Goal: Obtain resource: Obtain resource

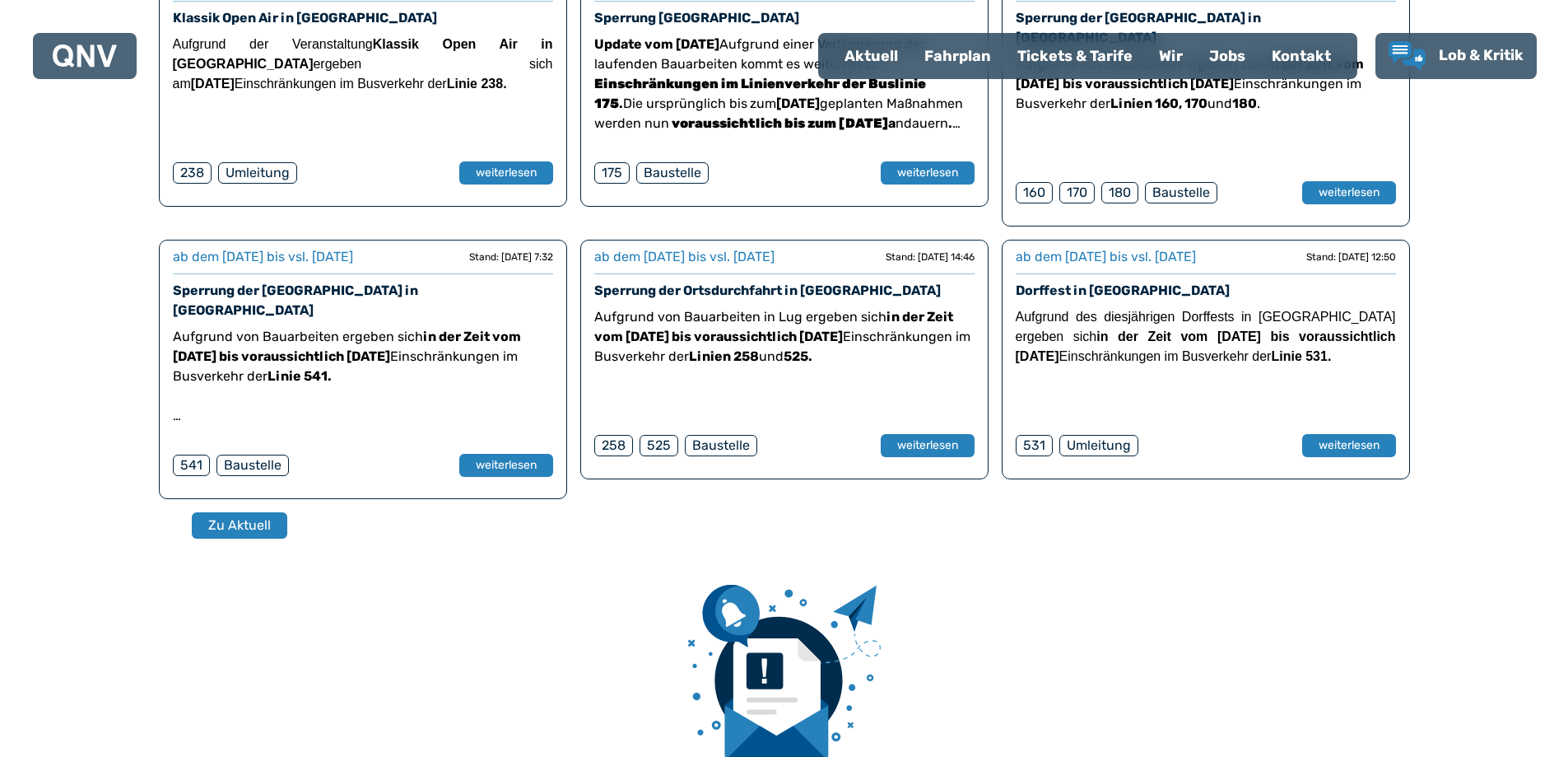
scroll to position [411, 0]
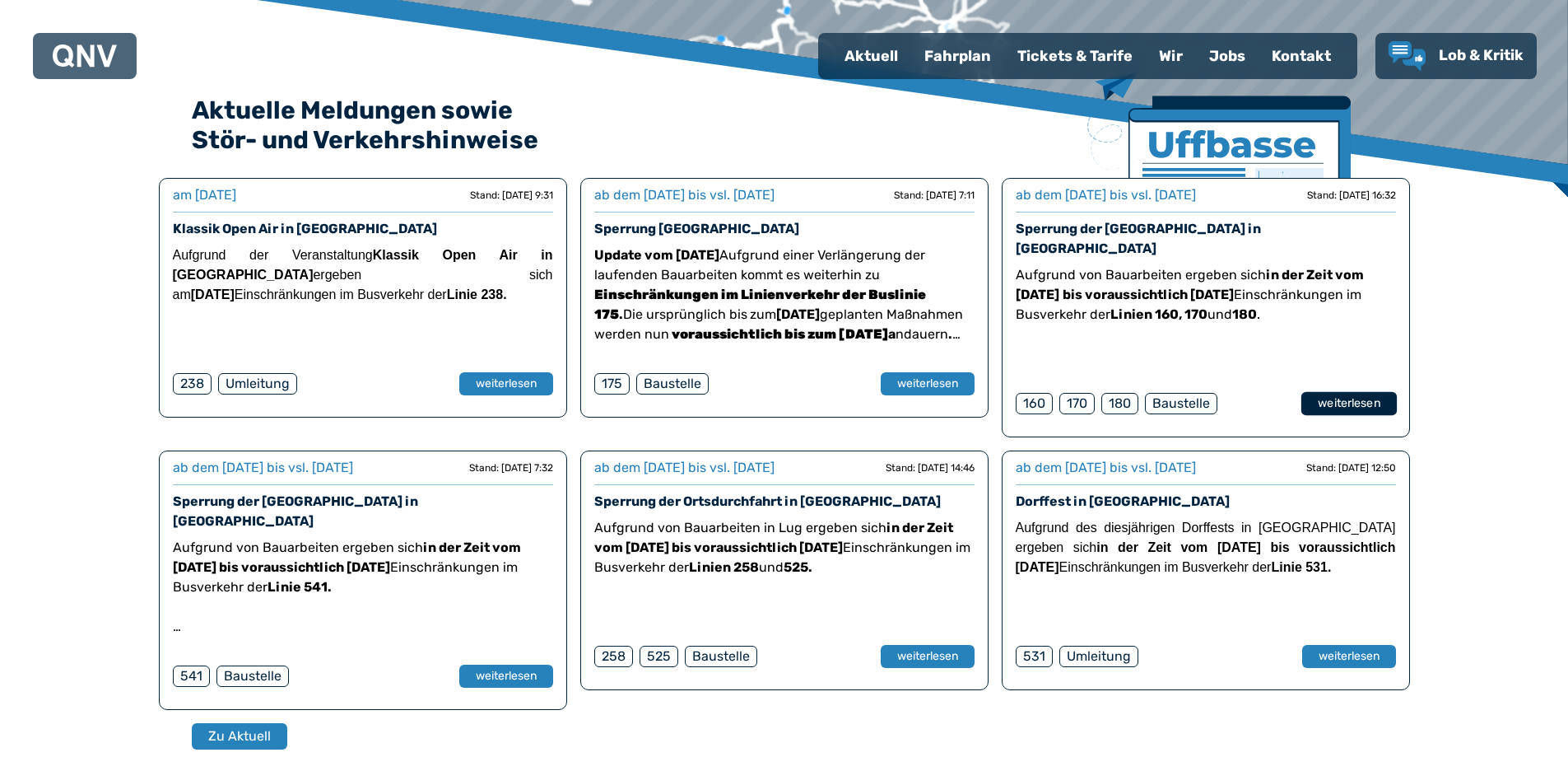
click at [1354, 392] on button "weiterlesen" at bounding box center [1349, 404] width 95 height 24
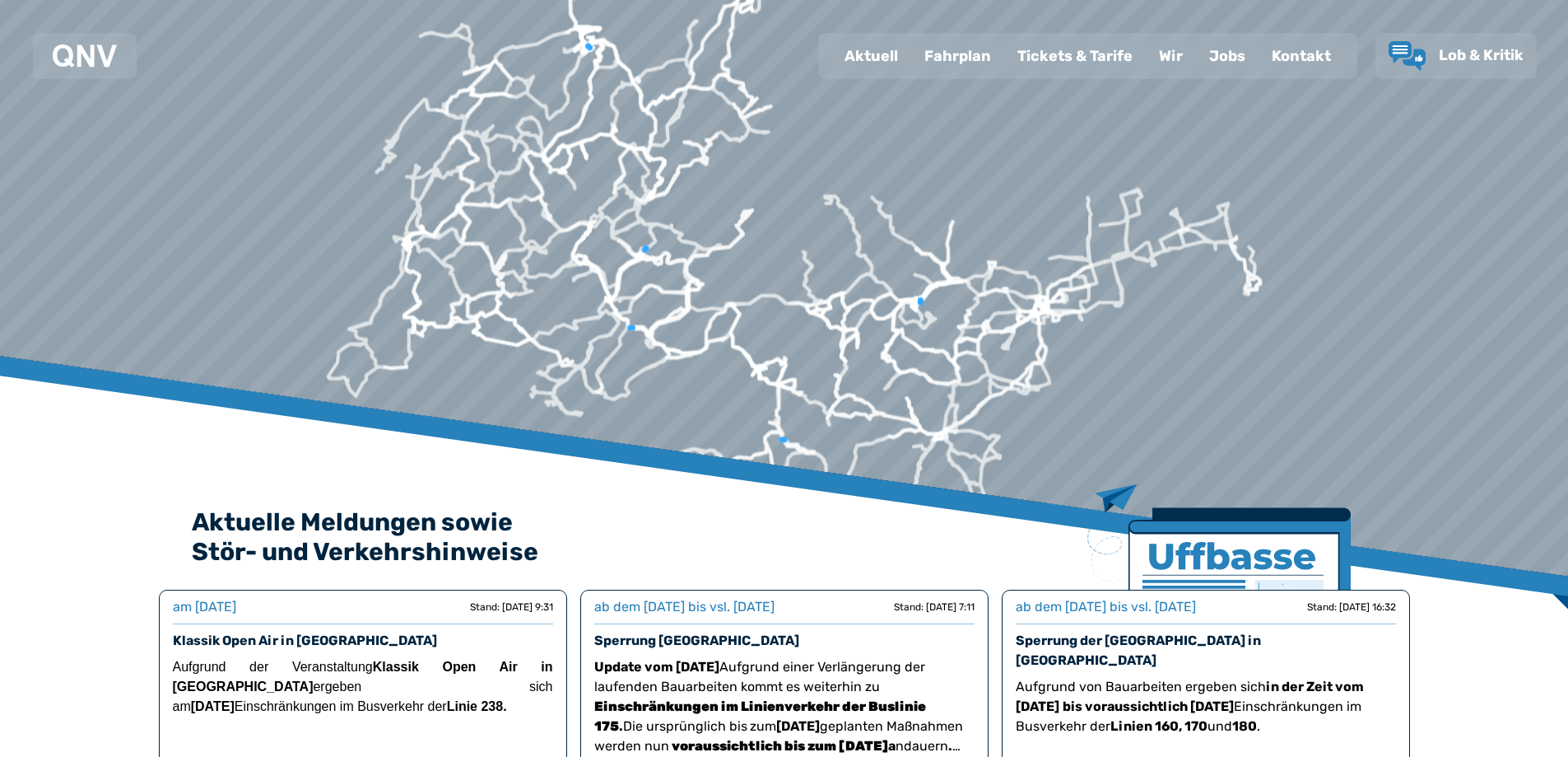
click at [969, 60] on div "Fahrplan" at bounding box center [959, 56] width 93 height 43
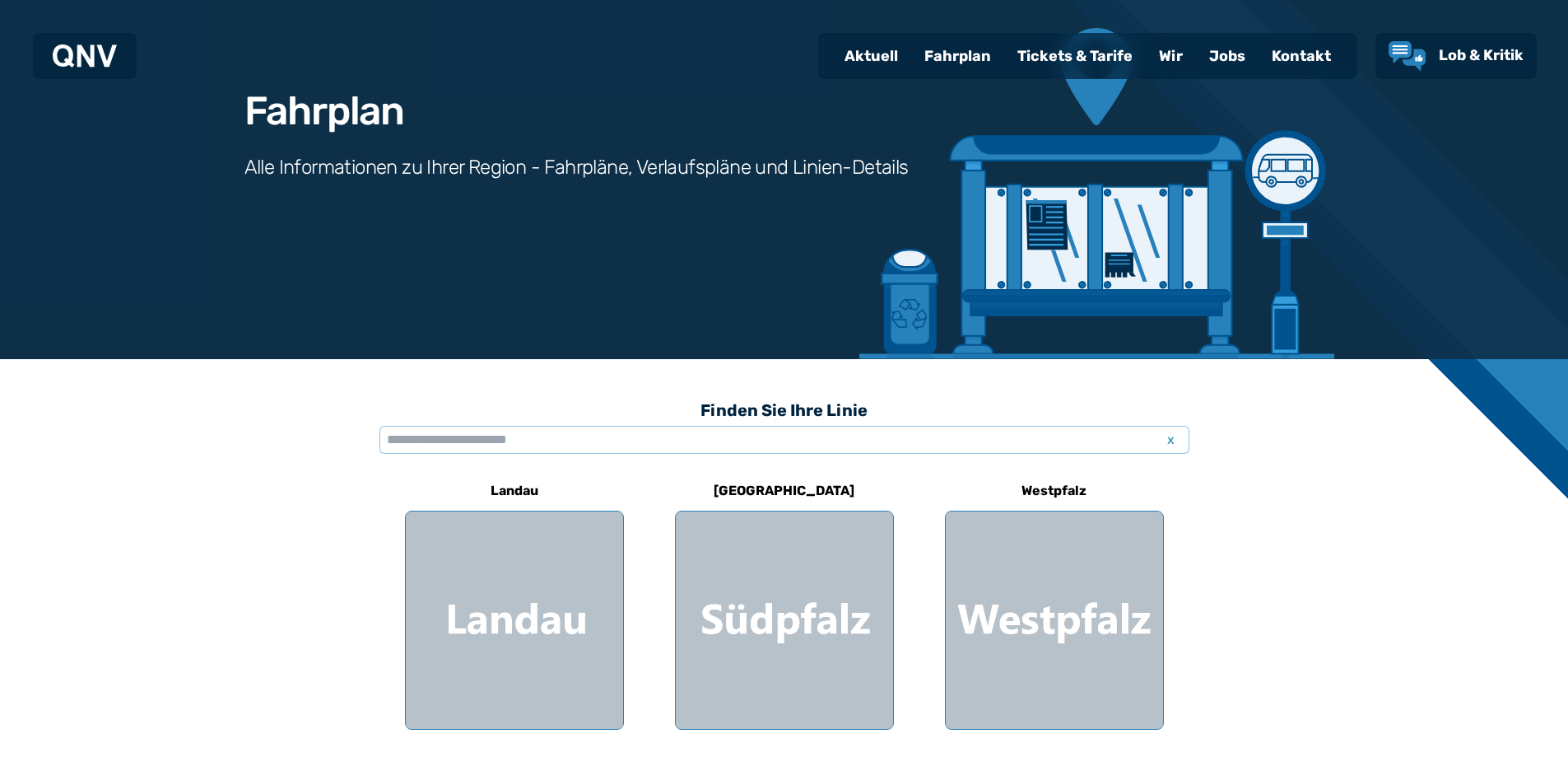
scroll to position [329, 0]
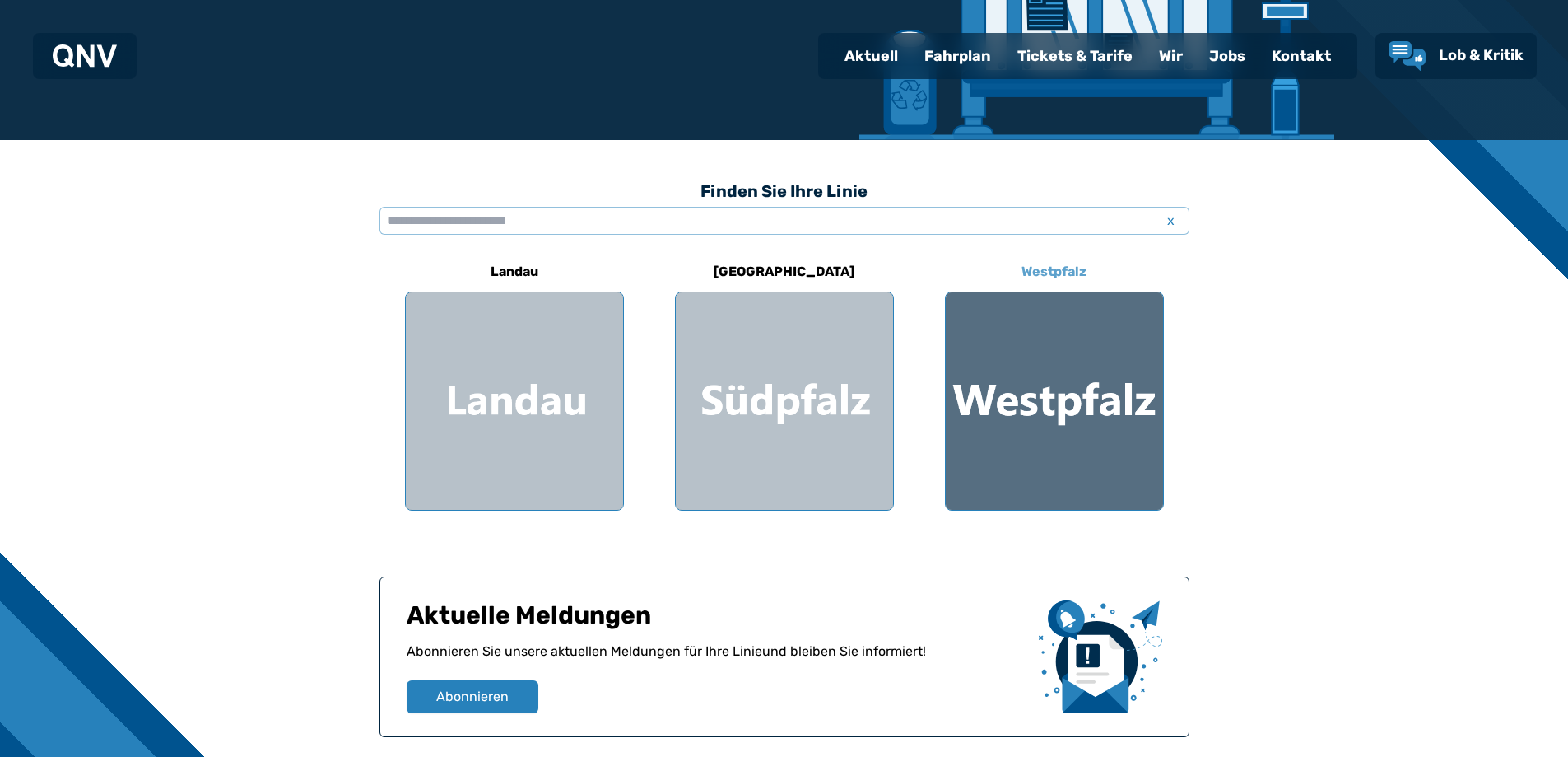
click at [1130, 368] on div at bounding box center [1054, 400] width 217 height 217
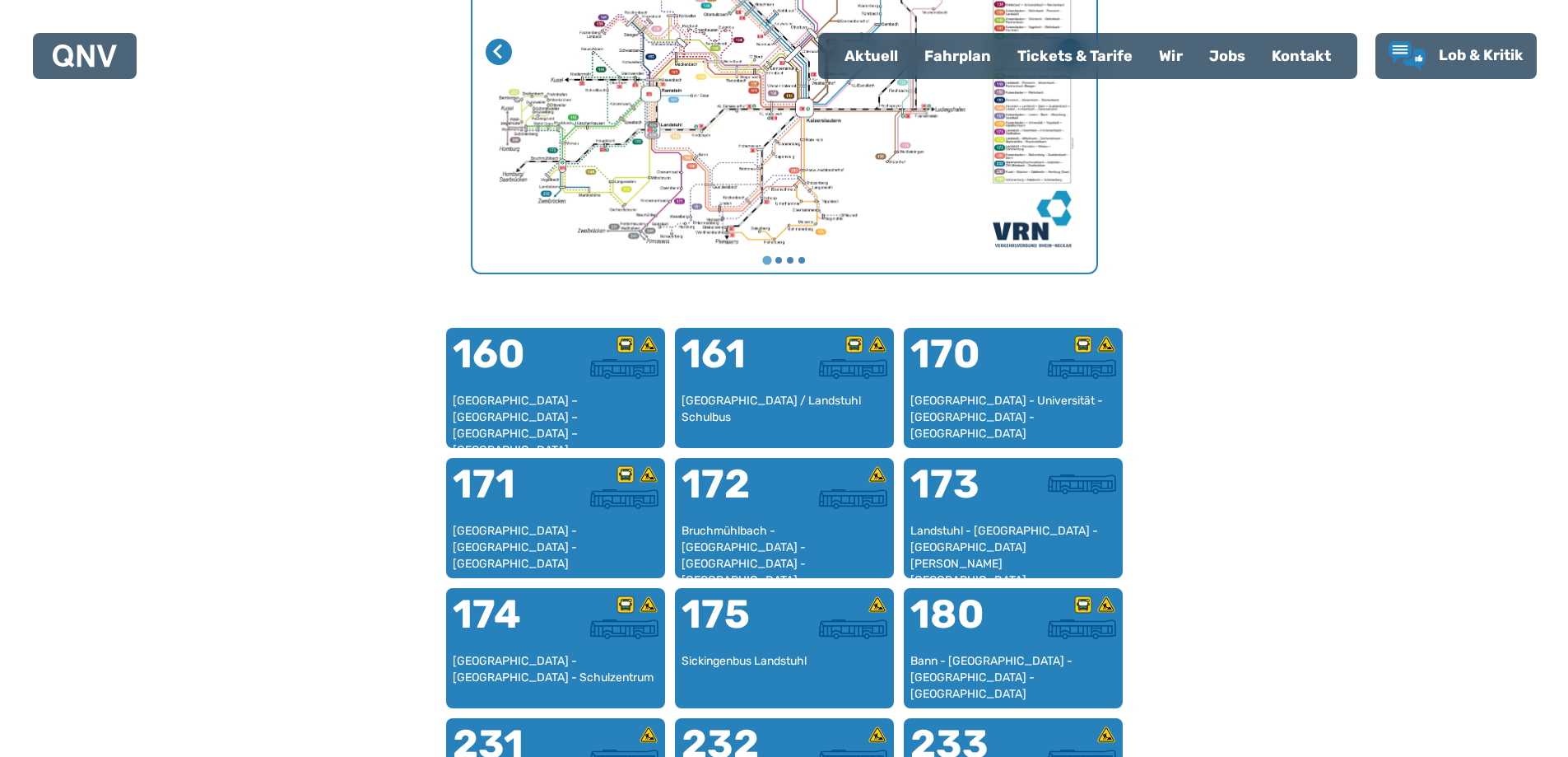
scroll to position [962, 0]
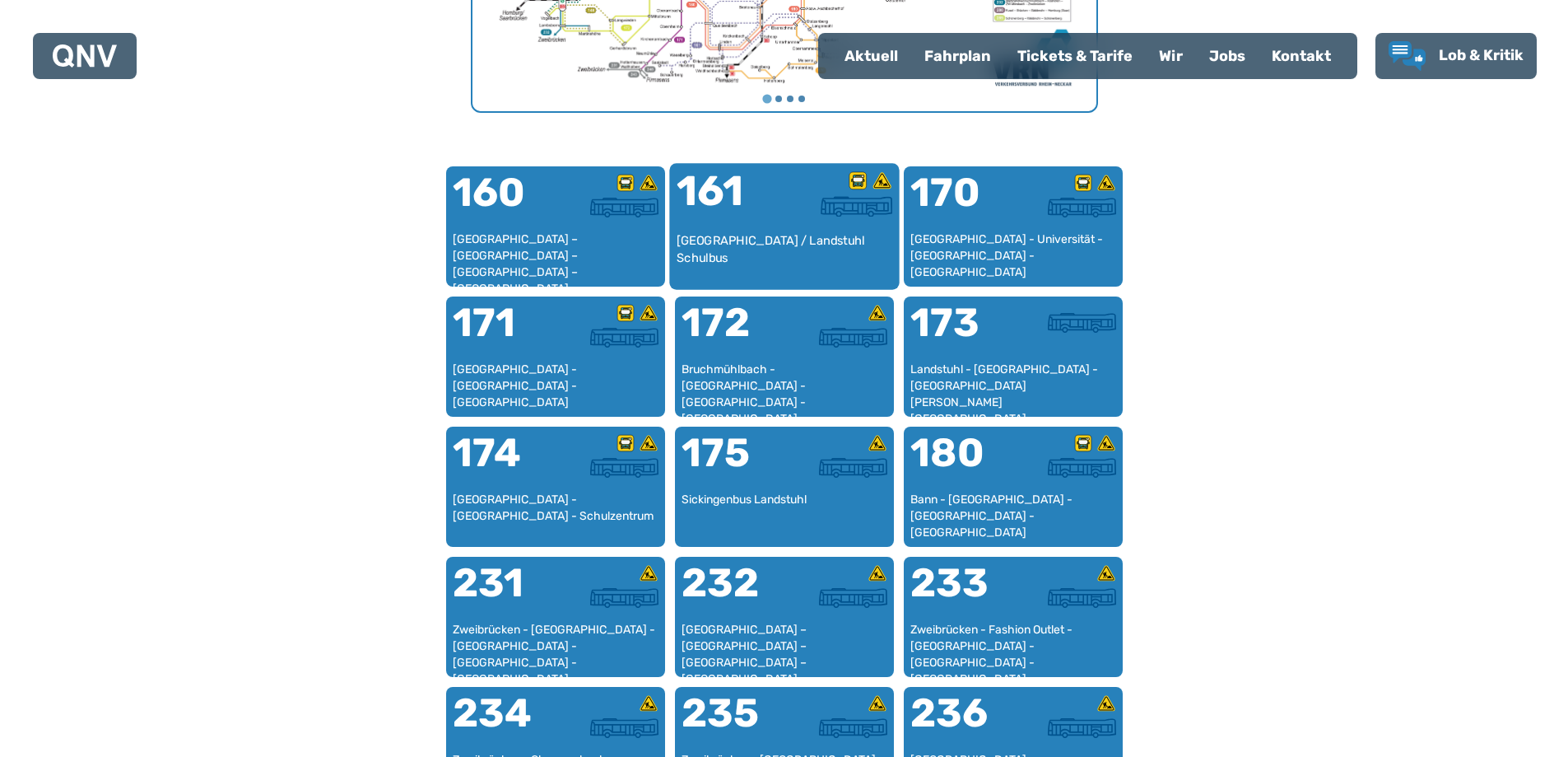
click at [717, 235] on div "[GEOGRAPHIC_DATA] / Landstuhl Schulbus" at bounding box center [784, 257] width 216 height 50
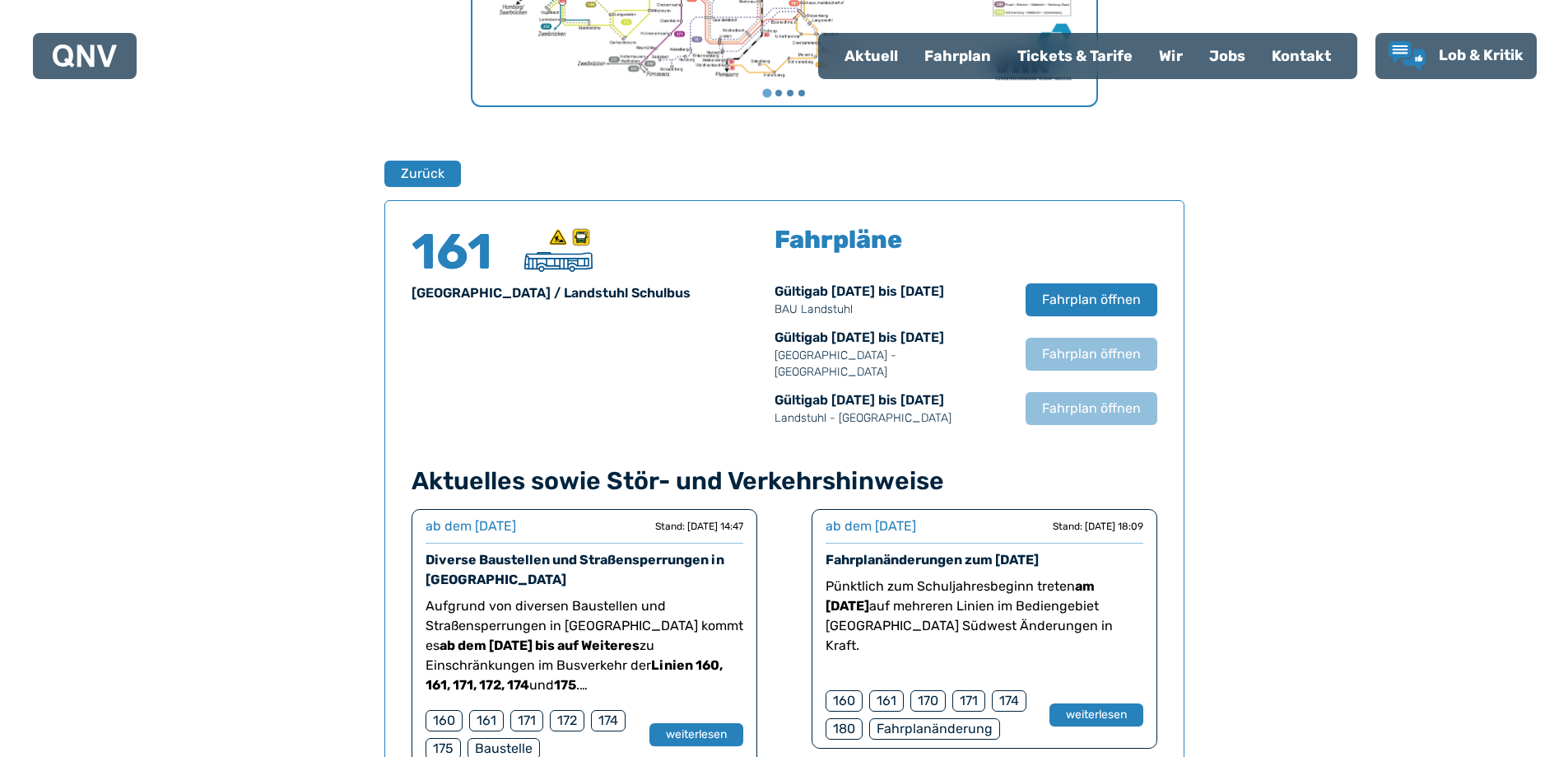
scroll to position [1085, 0]
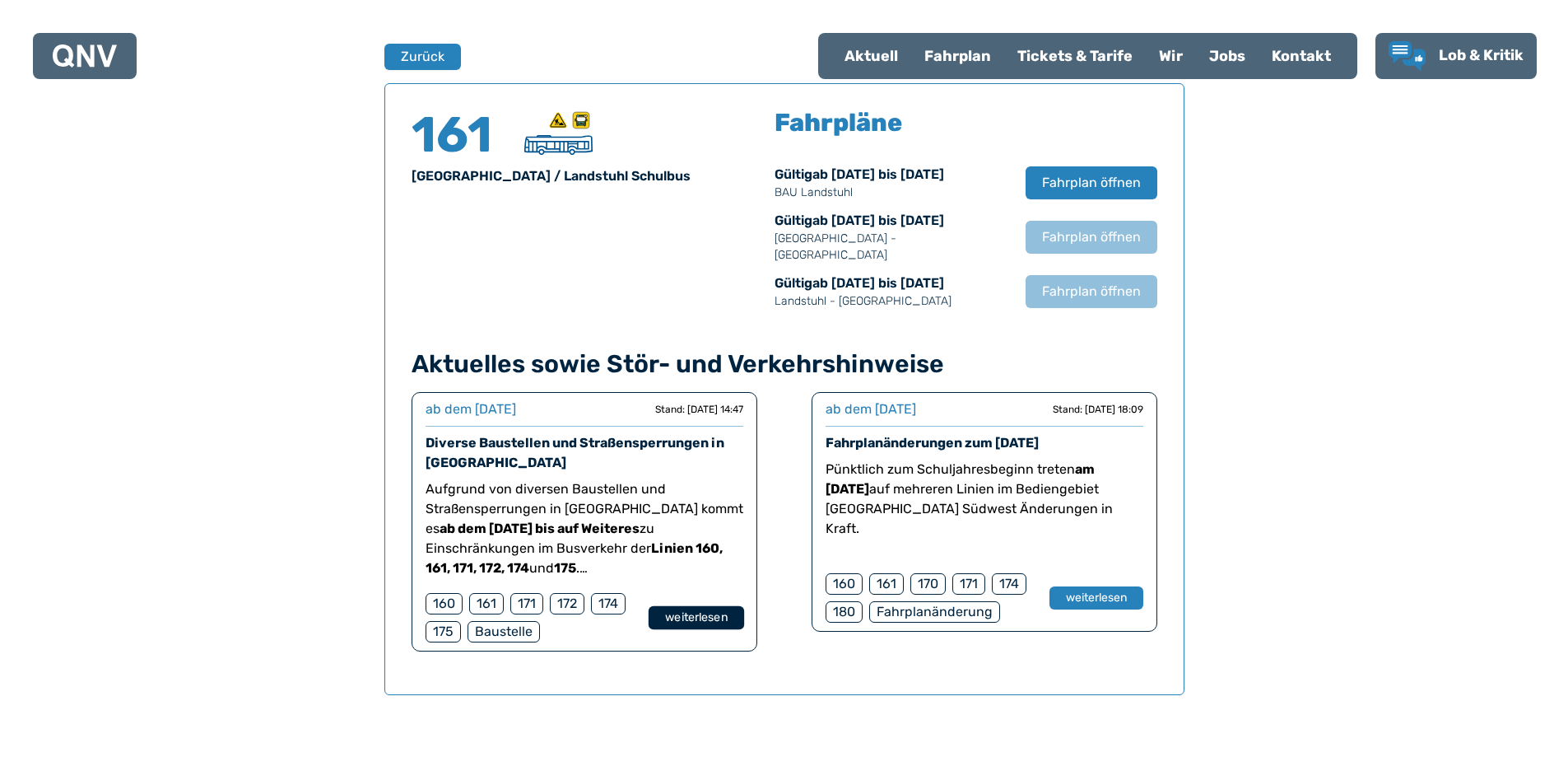
click at [732, 606] on button "weiterlesen" at bounding box center [696, 618] width 95 height 24
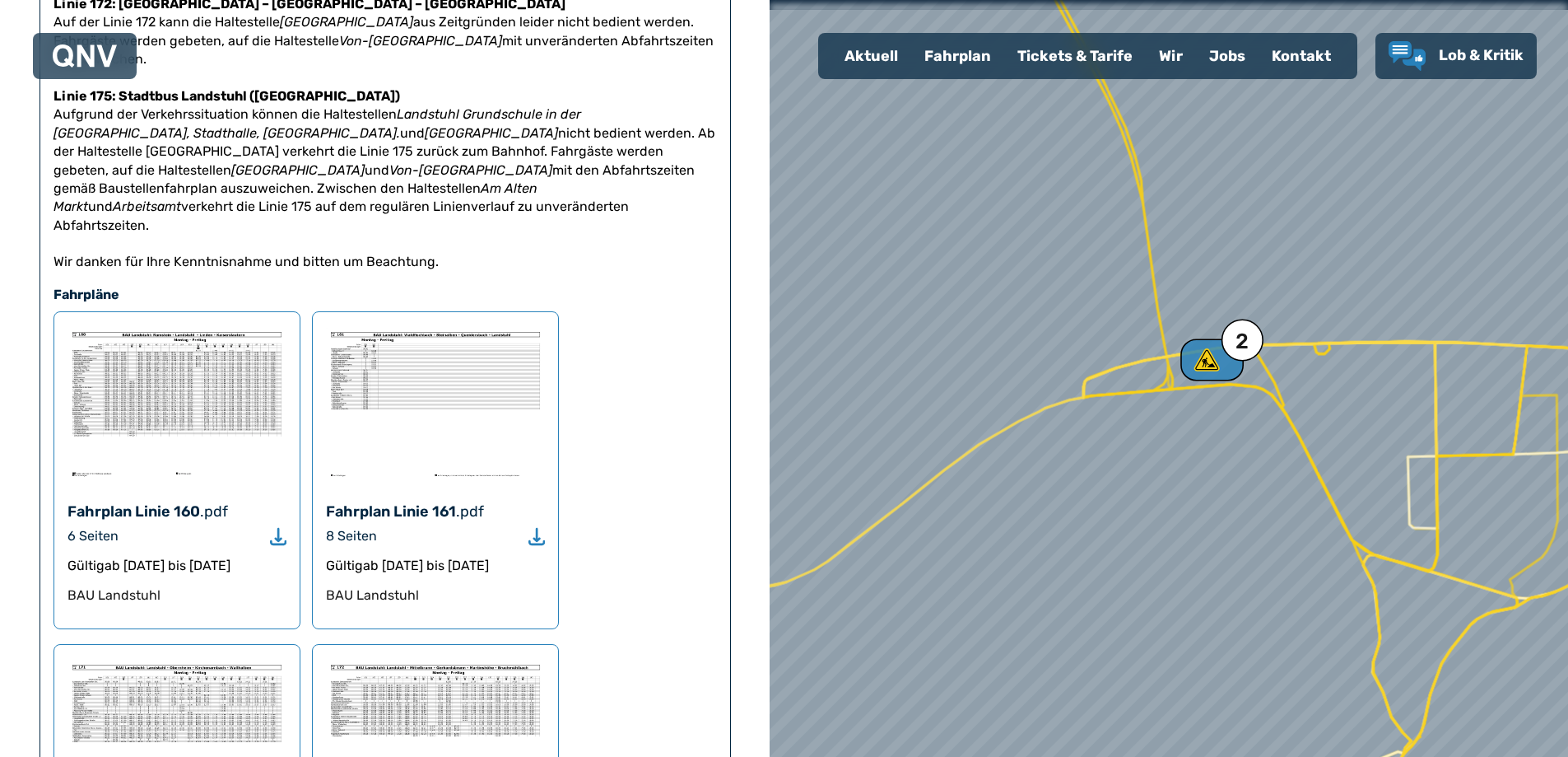
scroll to position [741, 0]
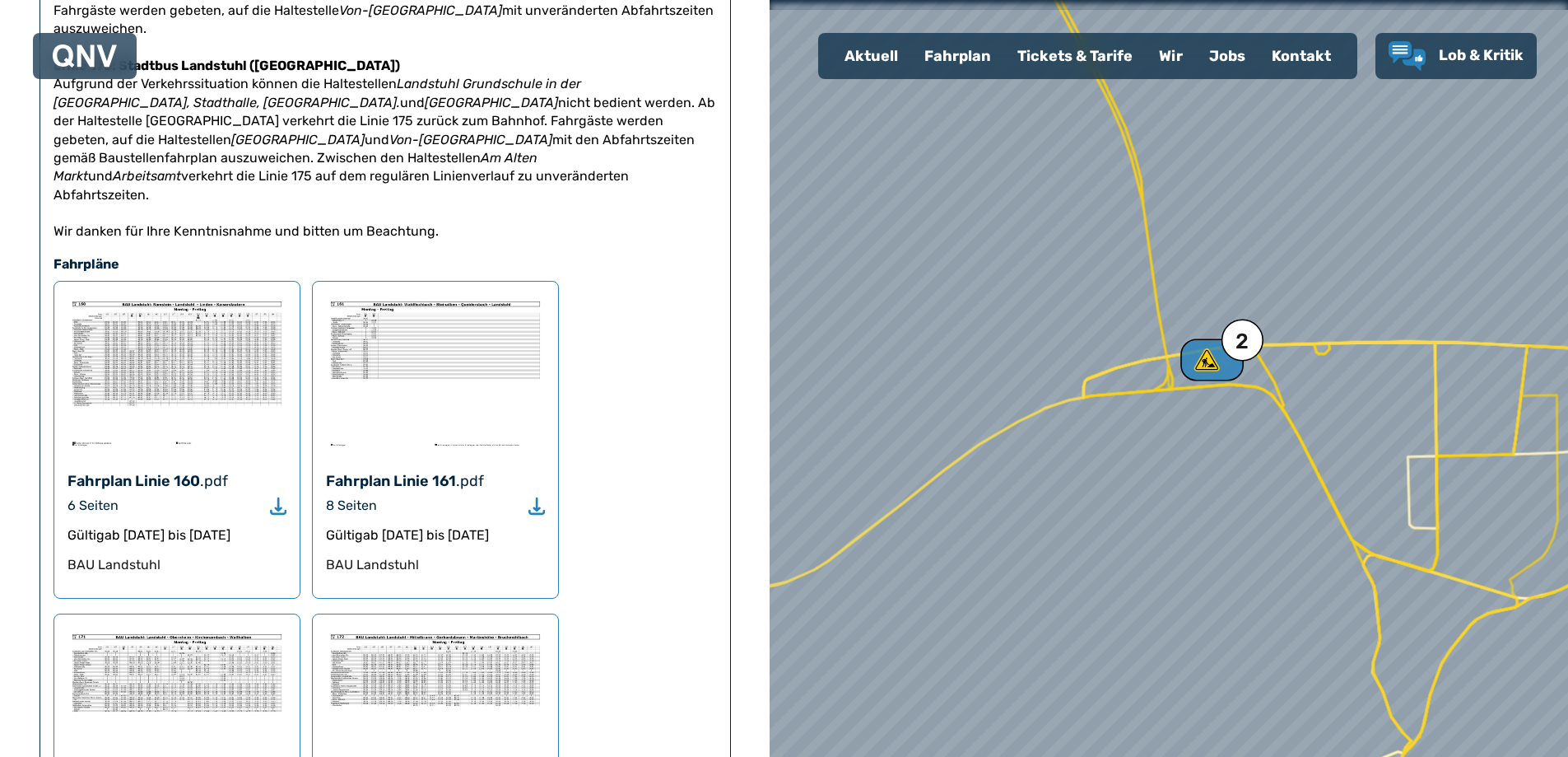
click at [539, 497] on icon "Download" at bounding box center [537, 506] width 16 height 19
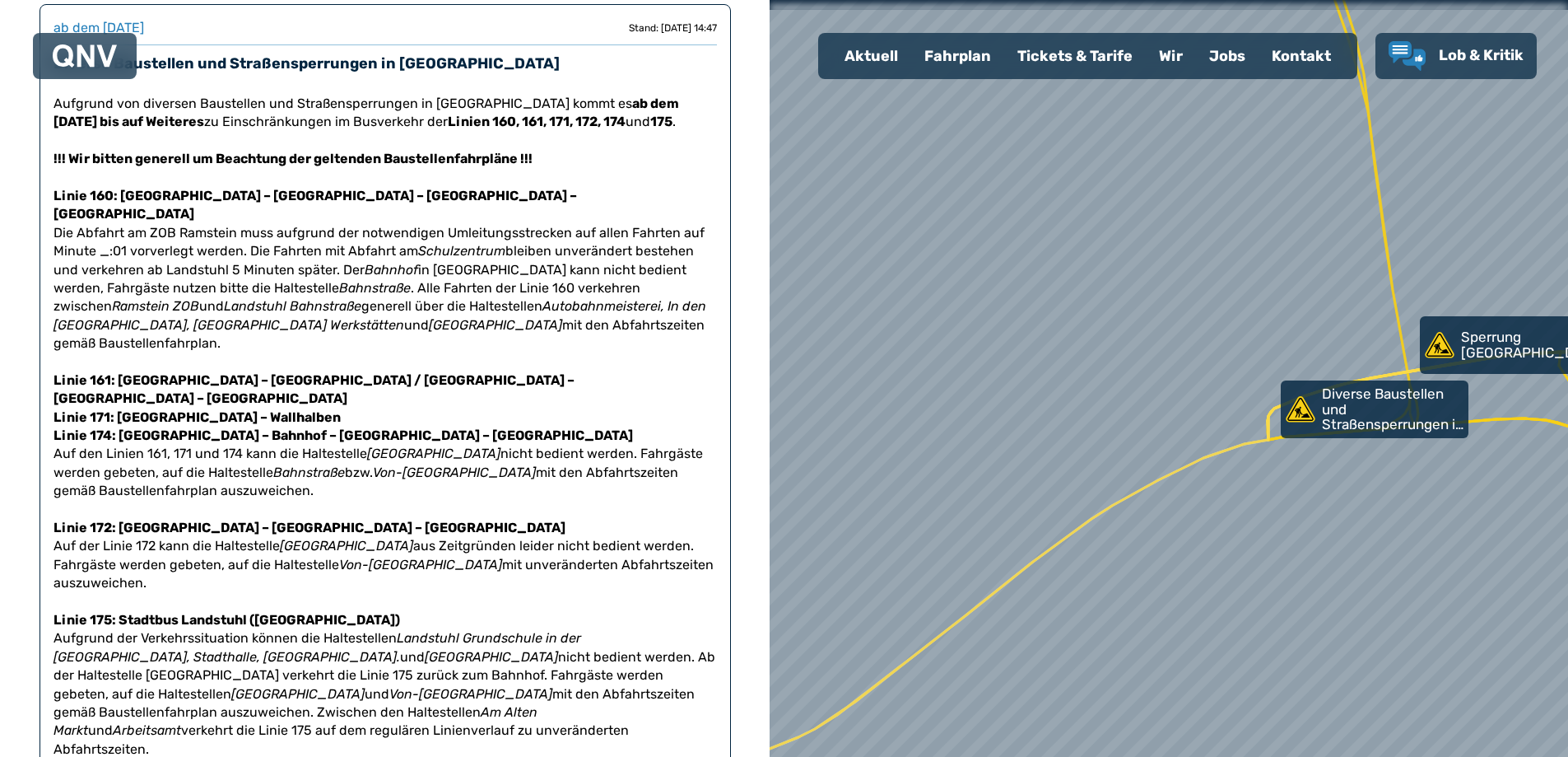
scroll to position [0, 0]
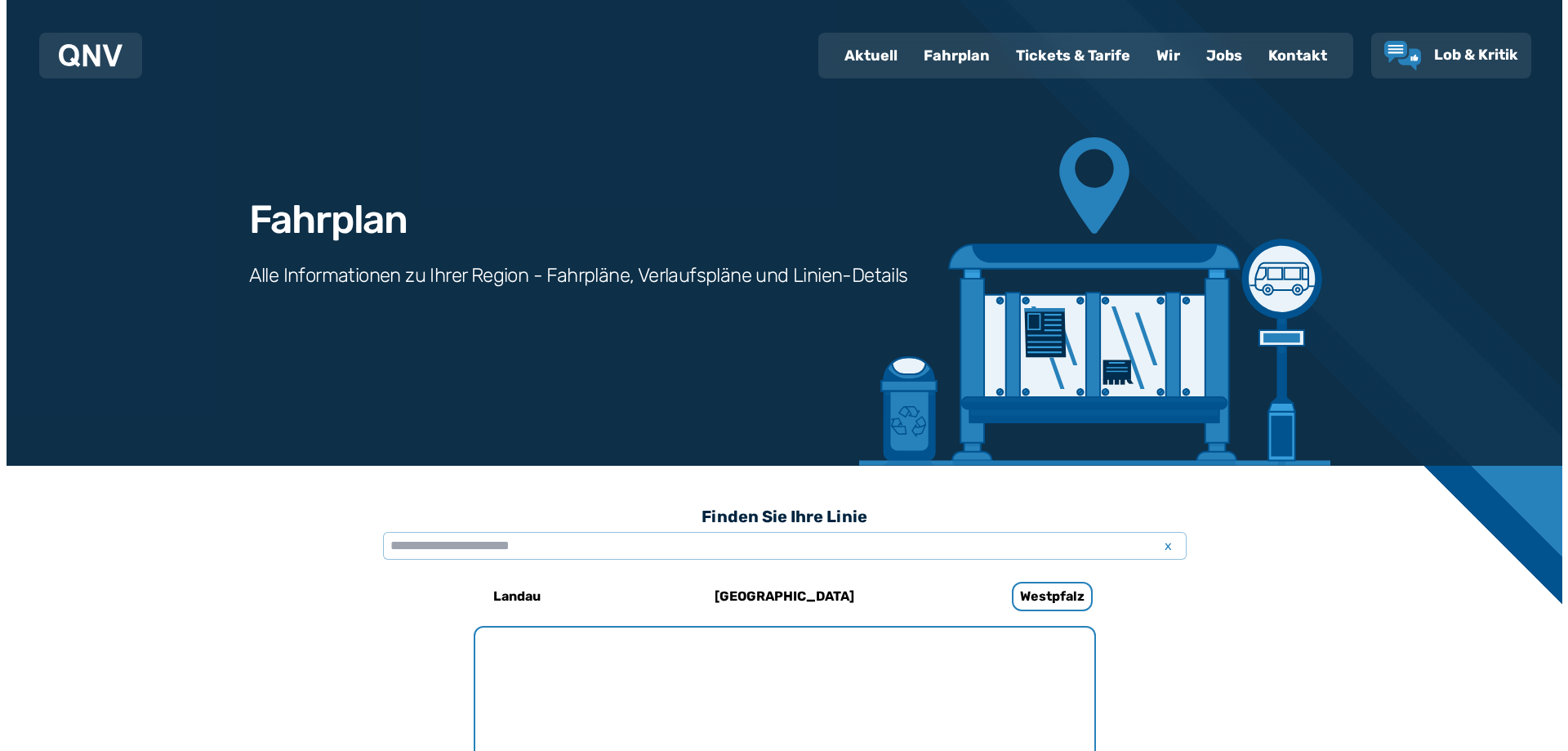
scroll to position [1076, 0]
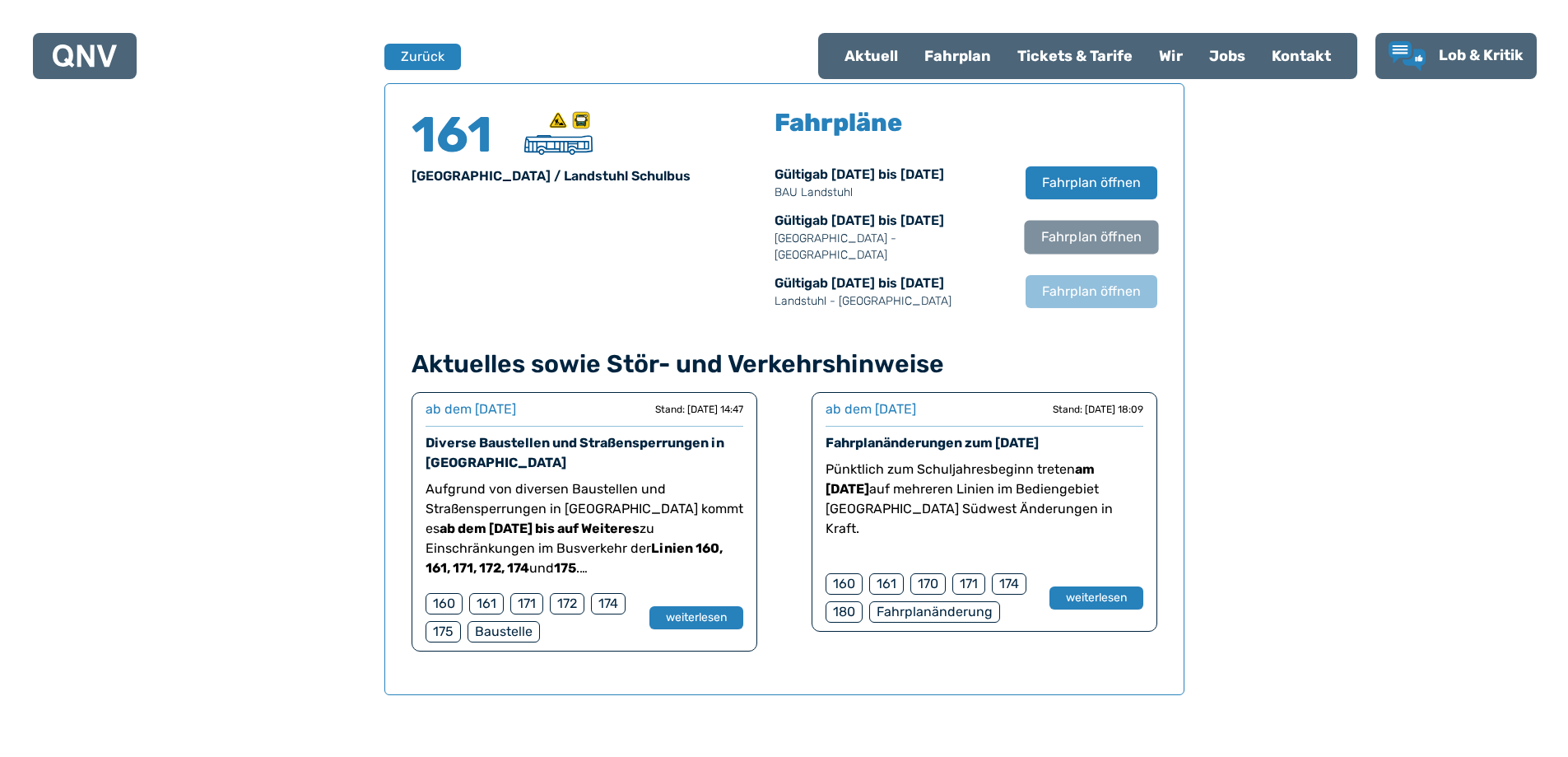
click at [1099, 227] on span "Fahrplan öffnen" at bounding box center [1091, 237] width 101 height 20
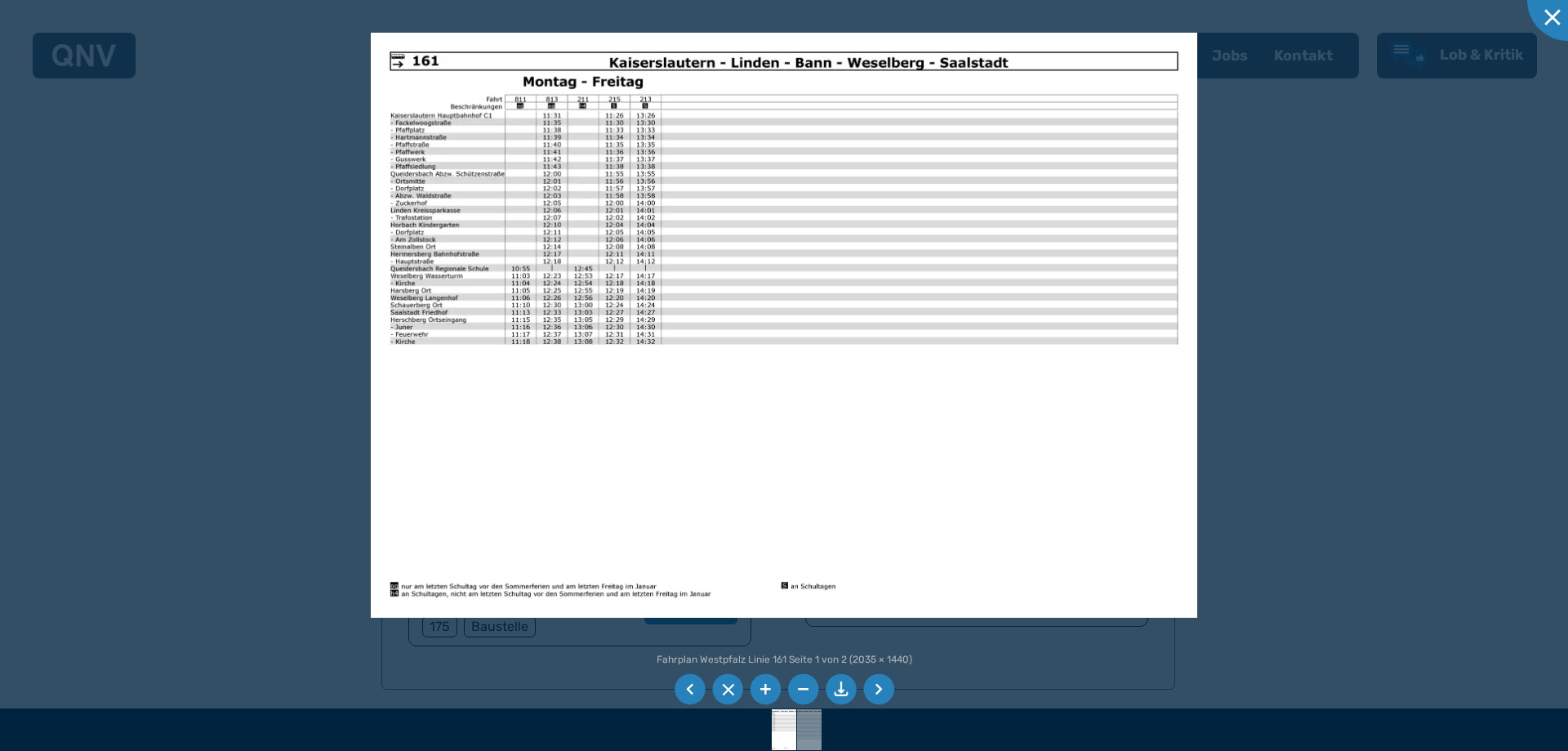
click at [875, 684] on li at bounding box center [879, 689] width 31 height 31
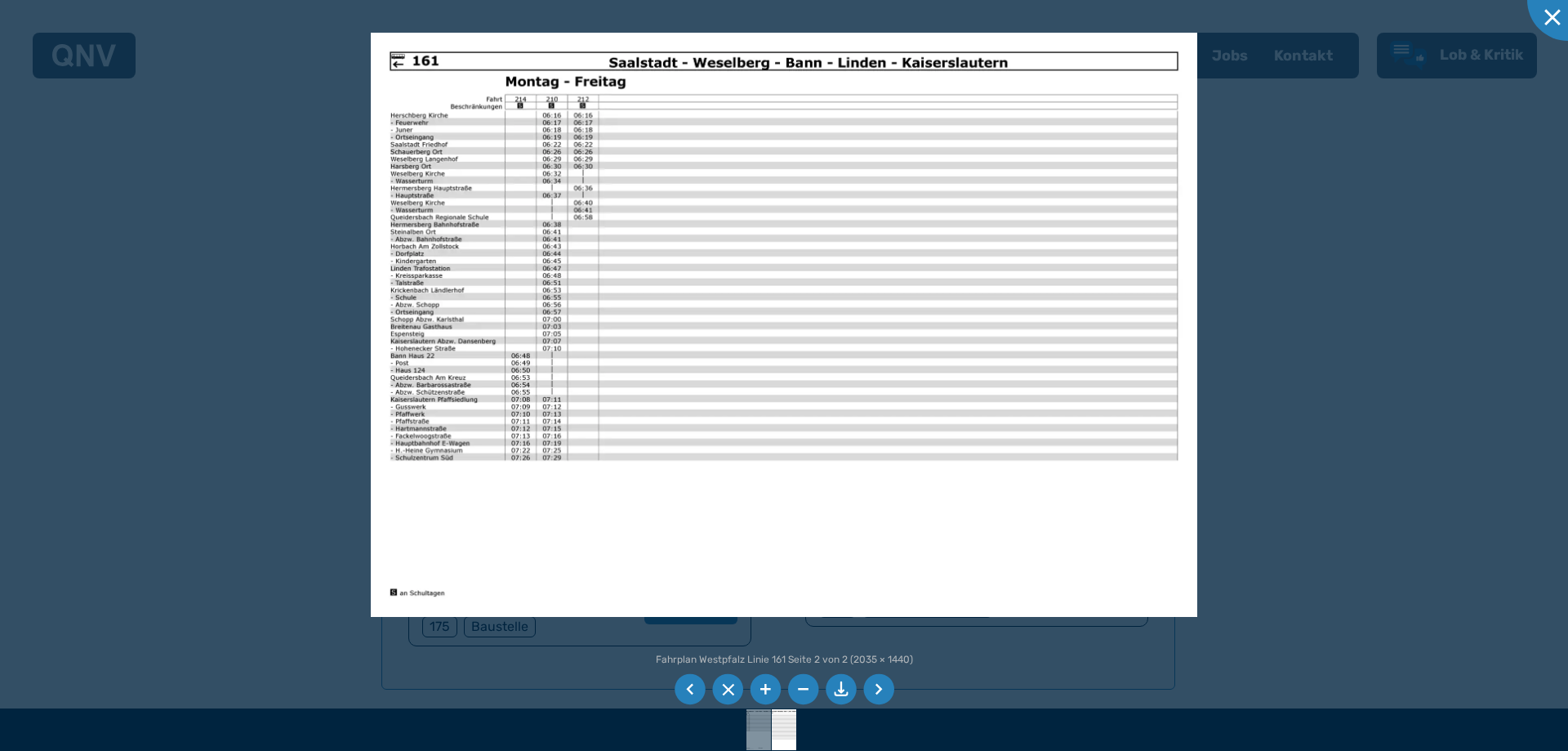
click at [844, 690] on li at bounding box center [841, 689] width 31 height 31
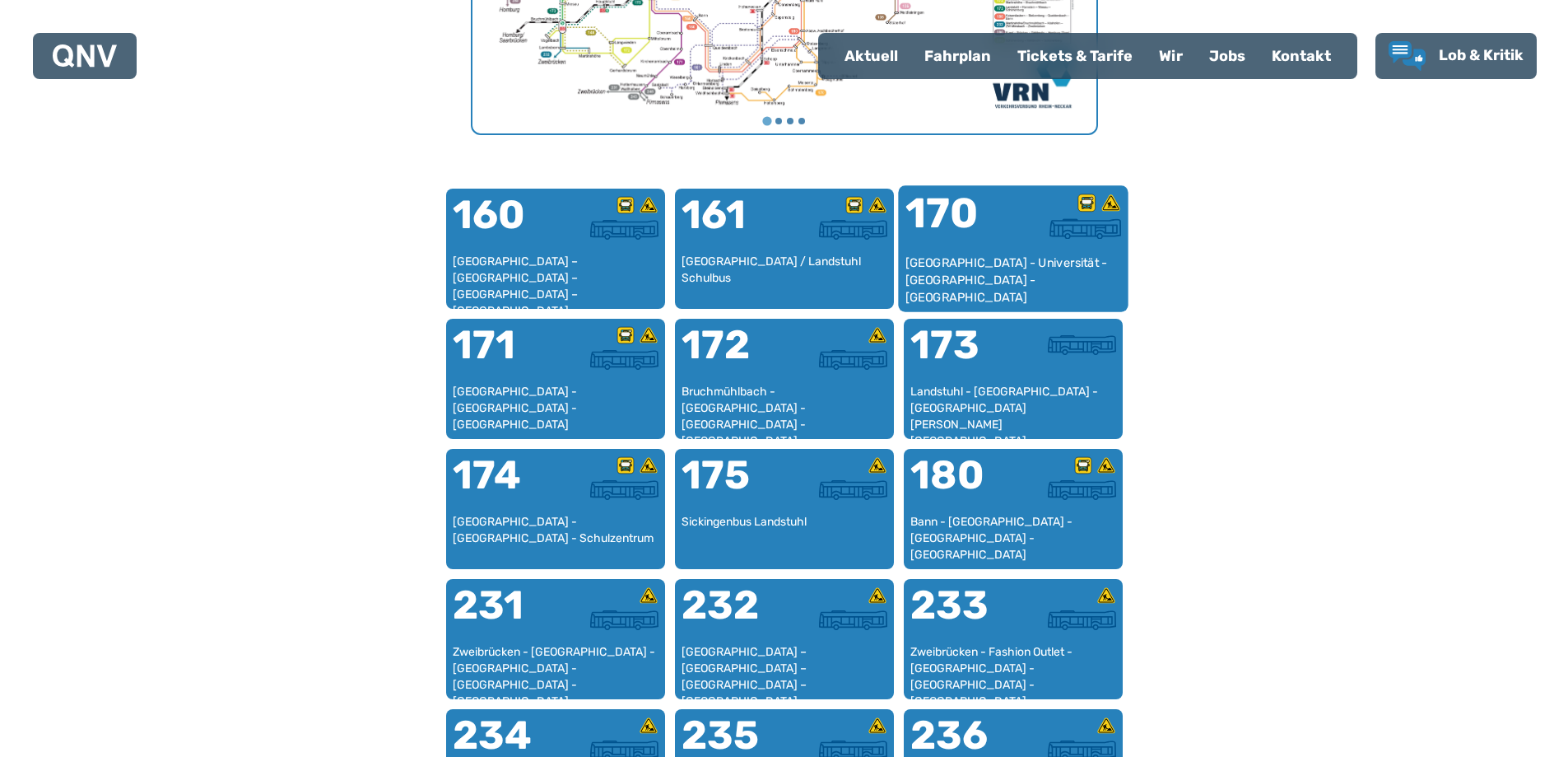
scroll to position [1083, 0]
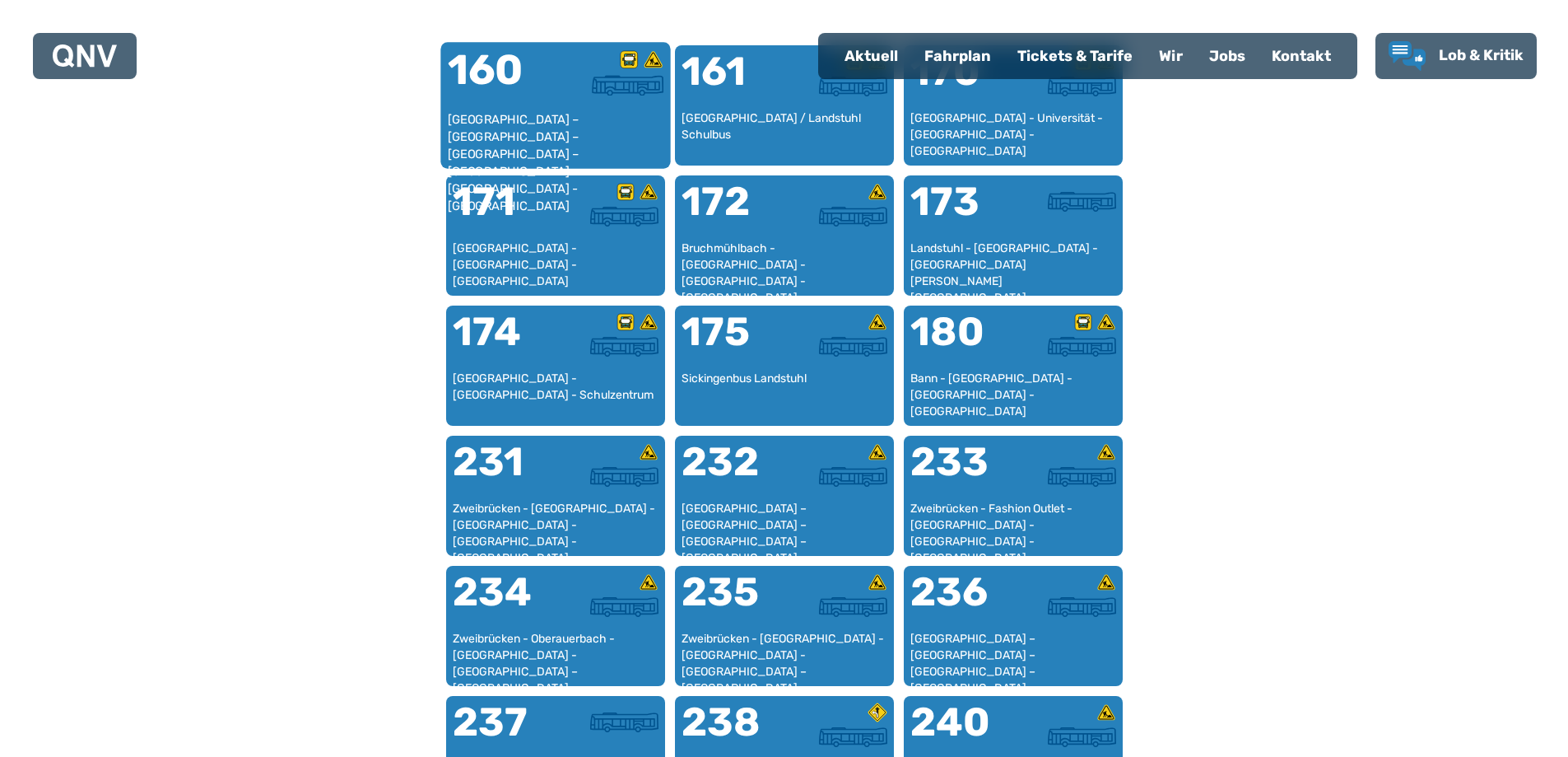
click at [579, 115] on div "[GEOGRAPHIC_DATA] – [GEOGRAPHIC_DATA] – [GEOGRAPHIC_DATA] – [GEOGRAPHIC_DATA] –…" at bounding box center [555, 136] width 216 height 50
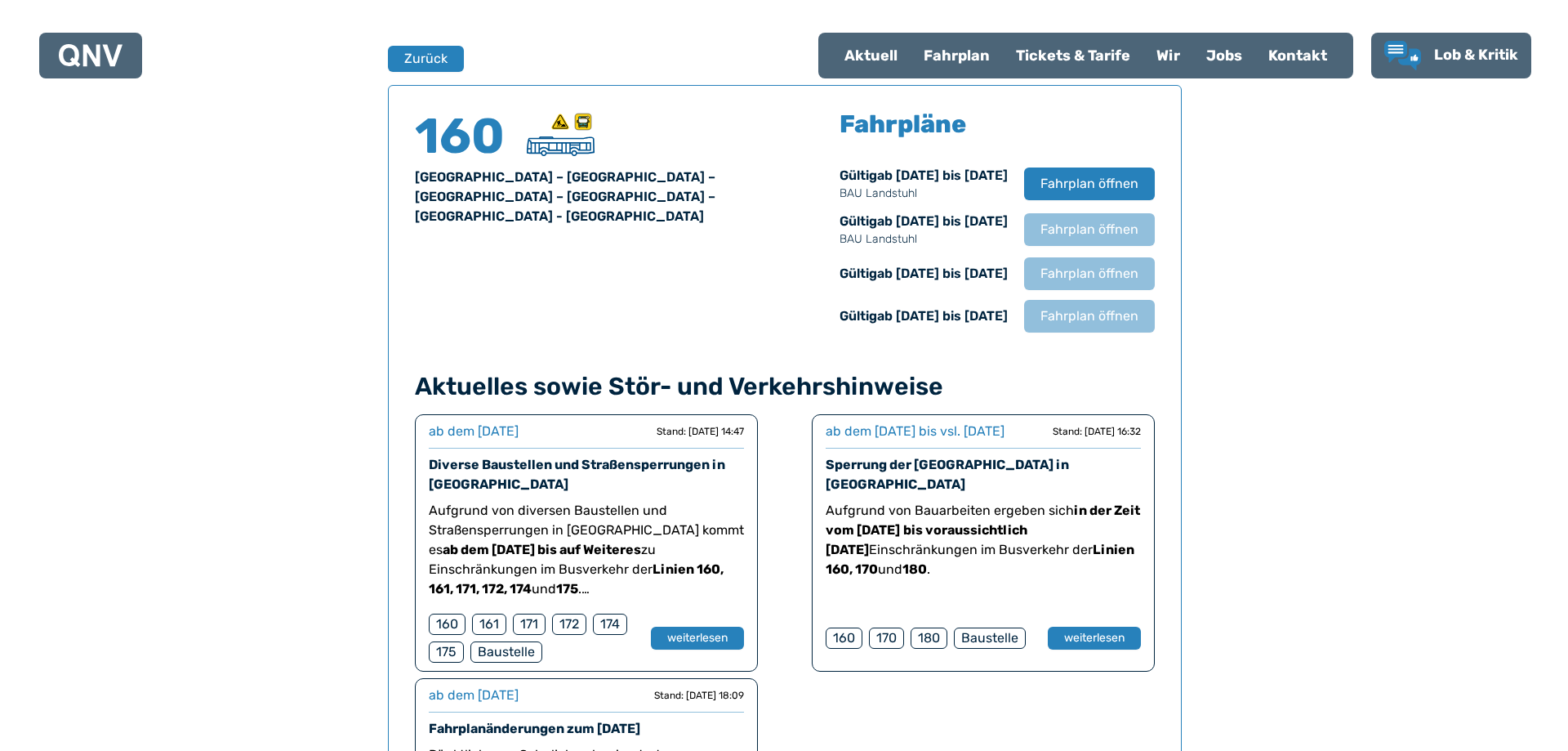
scroll to position [1076, 0]
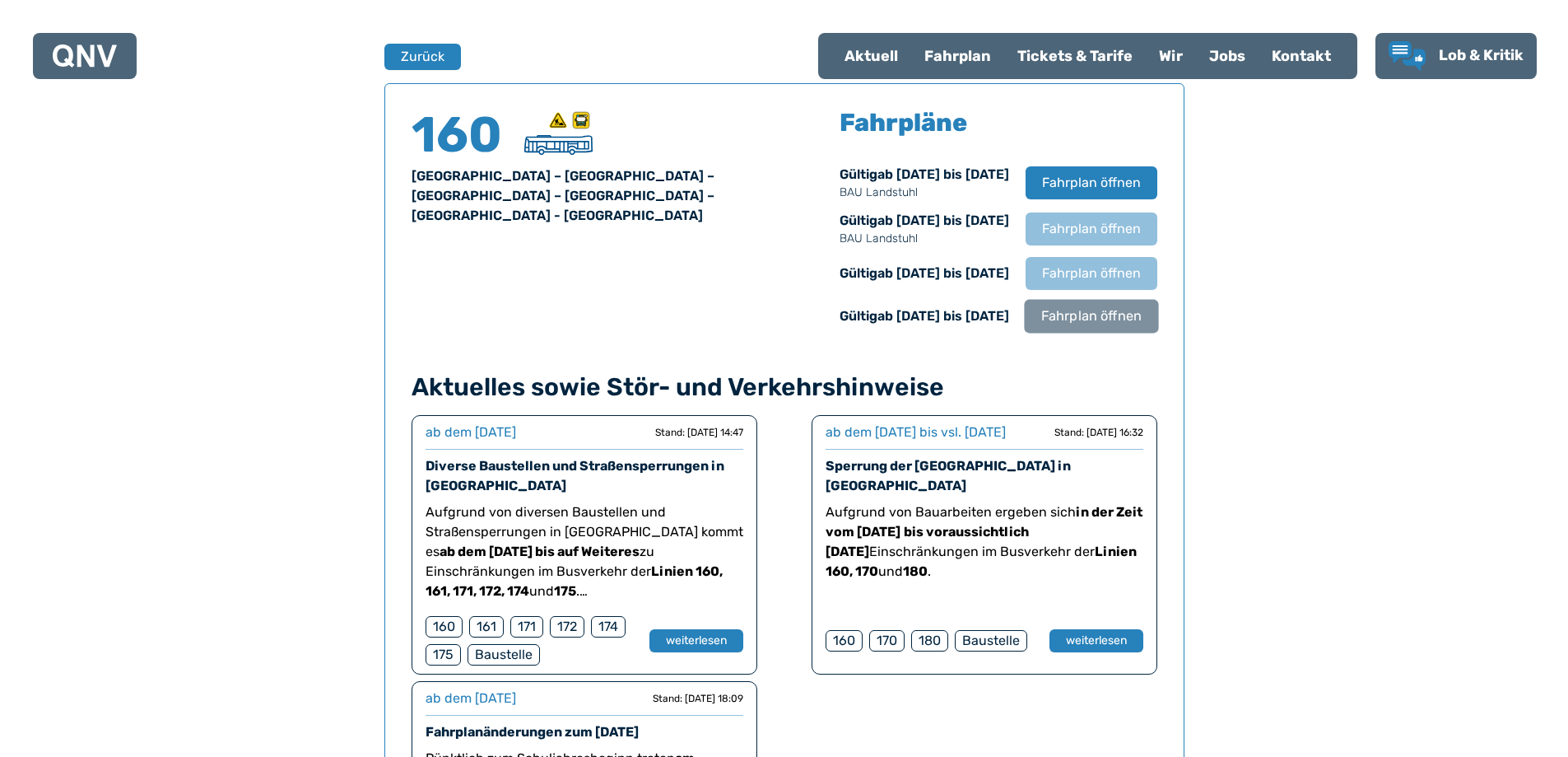
click at [1126, 311] on span "Fahrplan öffnen" at bounding box center [1091, 316] width 101 height 20
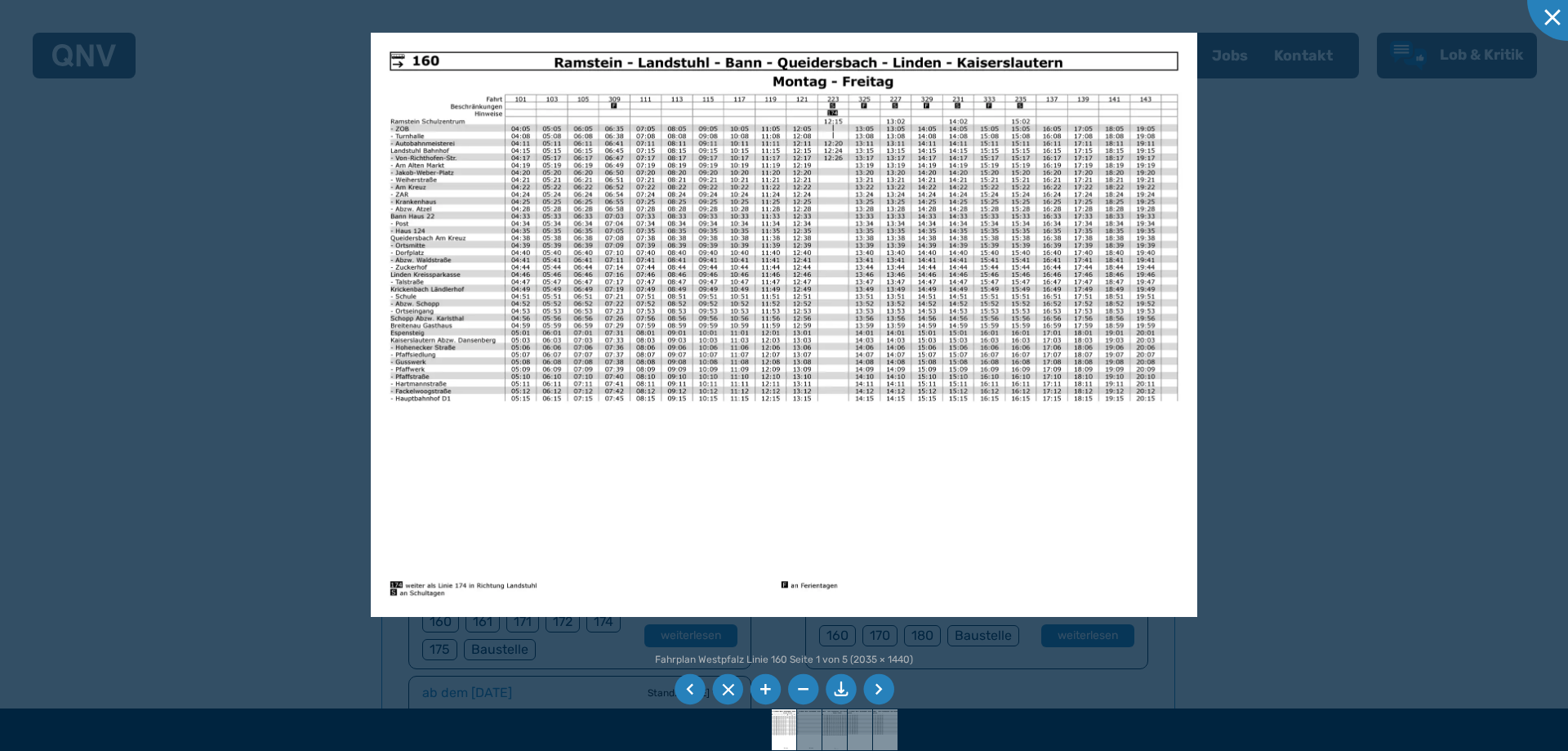
click at [881, 689] on li at bounding box center [879, 689] width 31 height 31
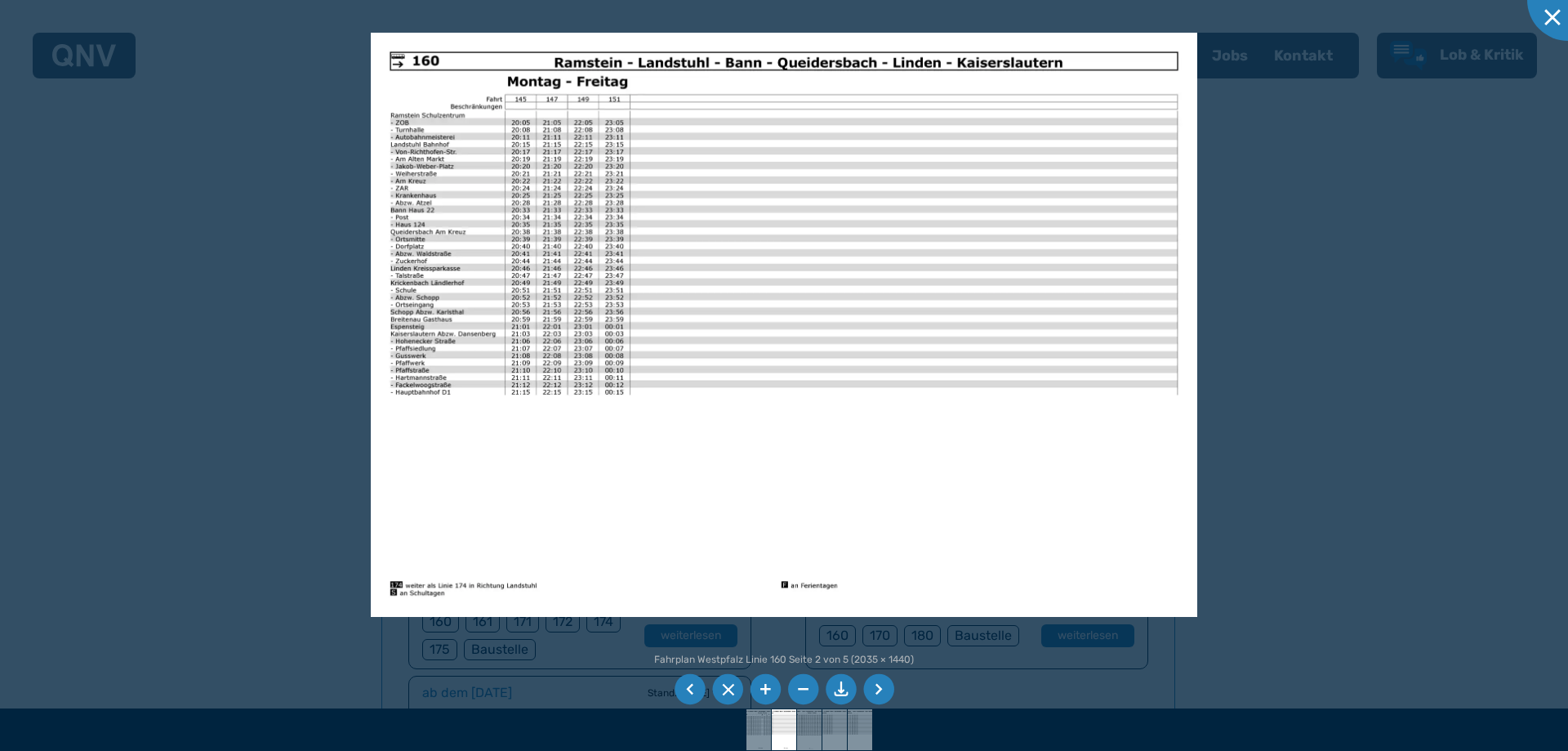
click at [881, 689] on li at bounding box center [879, 689] width 31 height 31
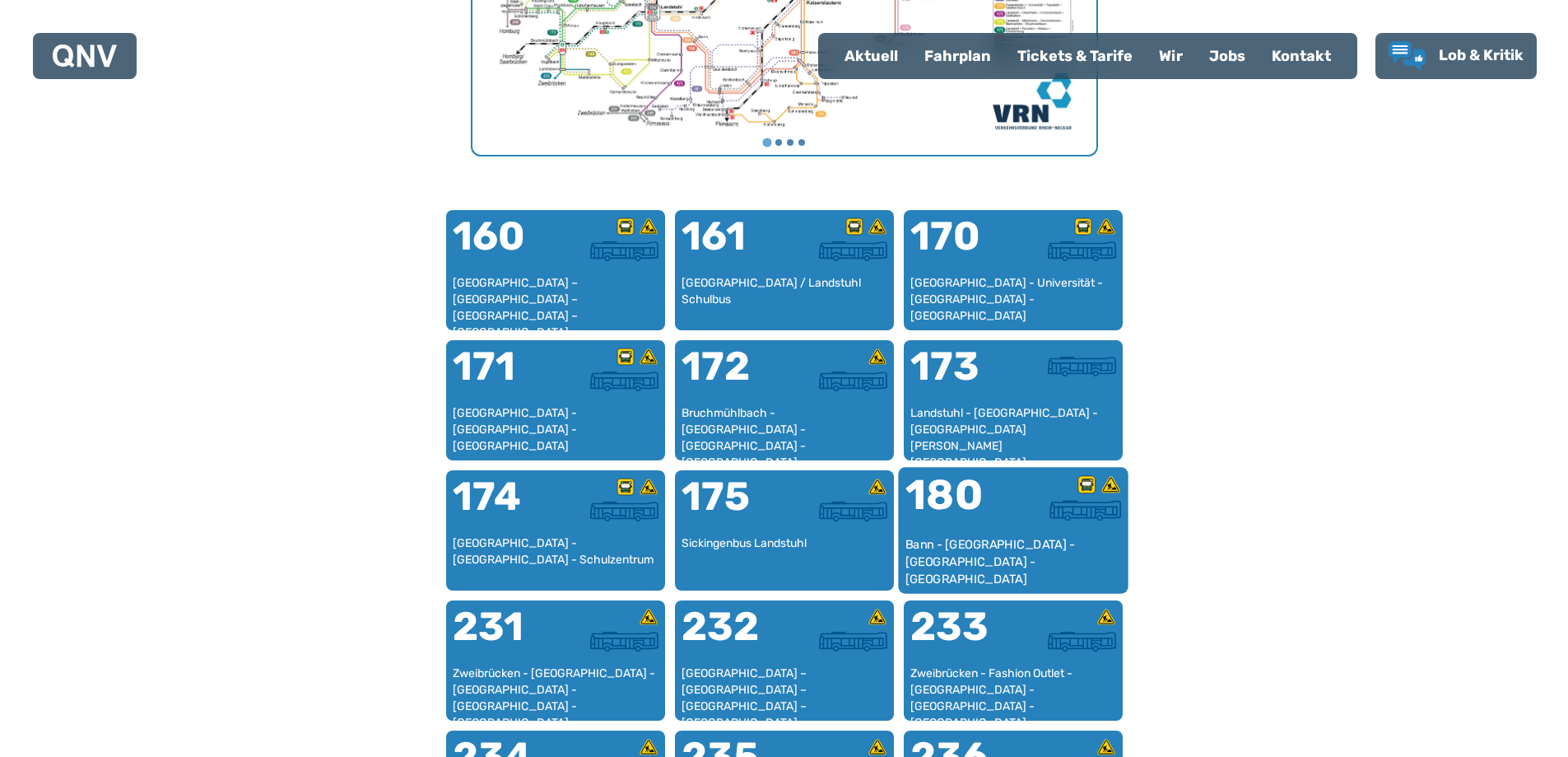
click at [956, 533] on div "180" at bounding box center [959, 504] width 108 height 61
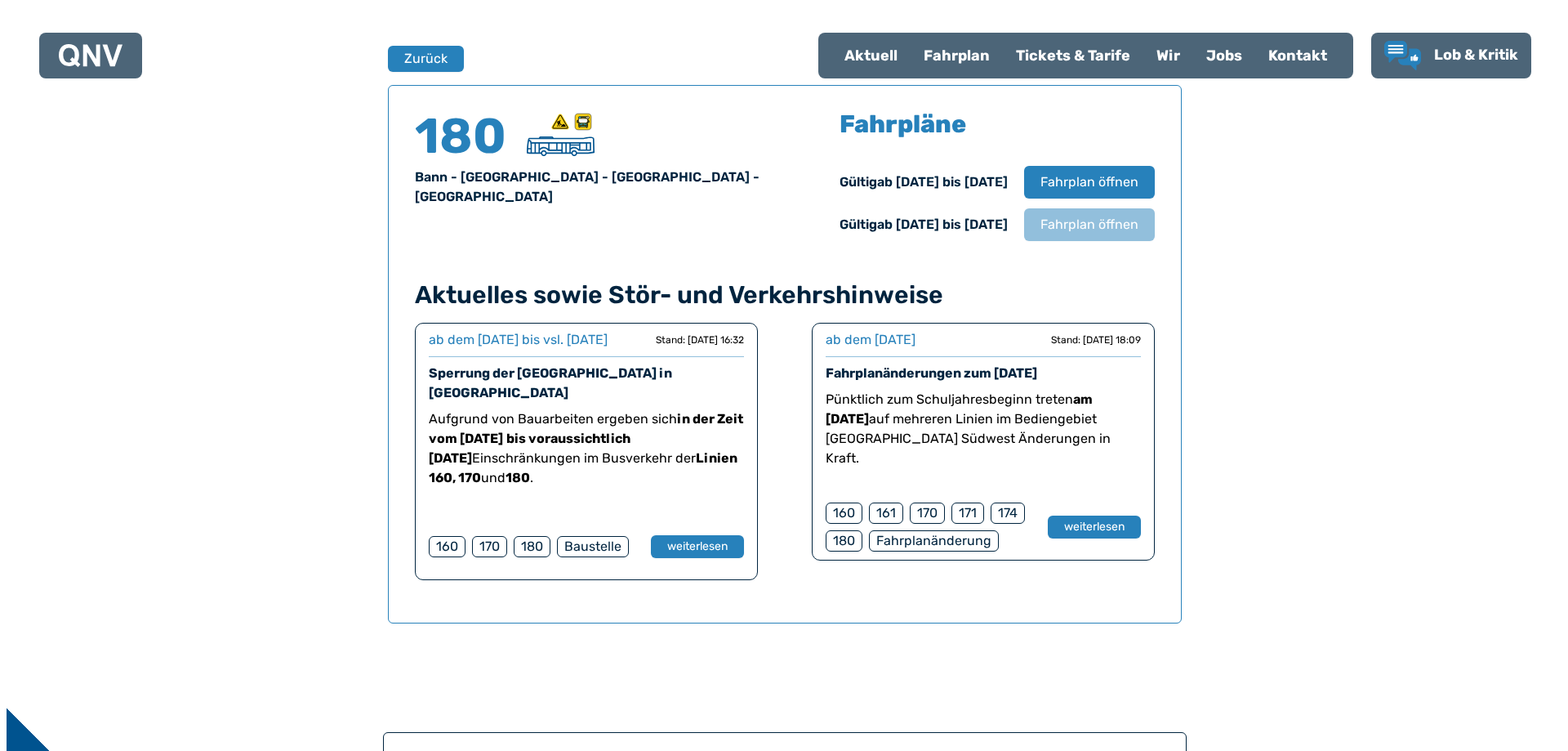
scroll to position [1076, 0]
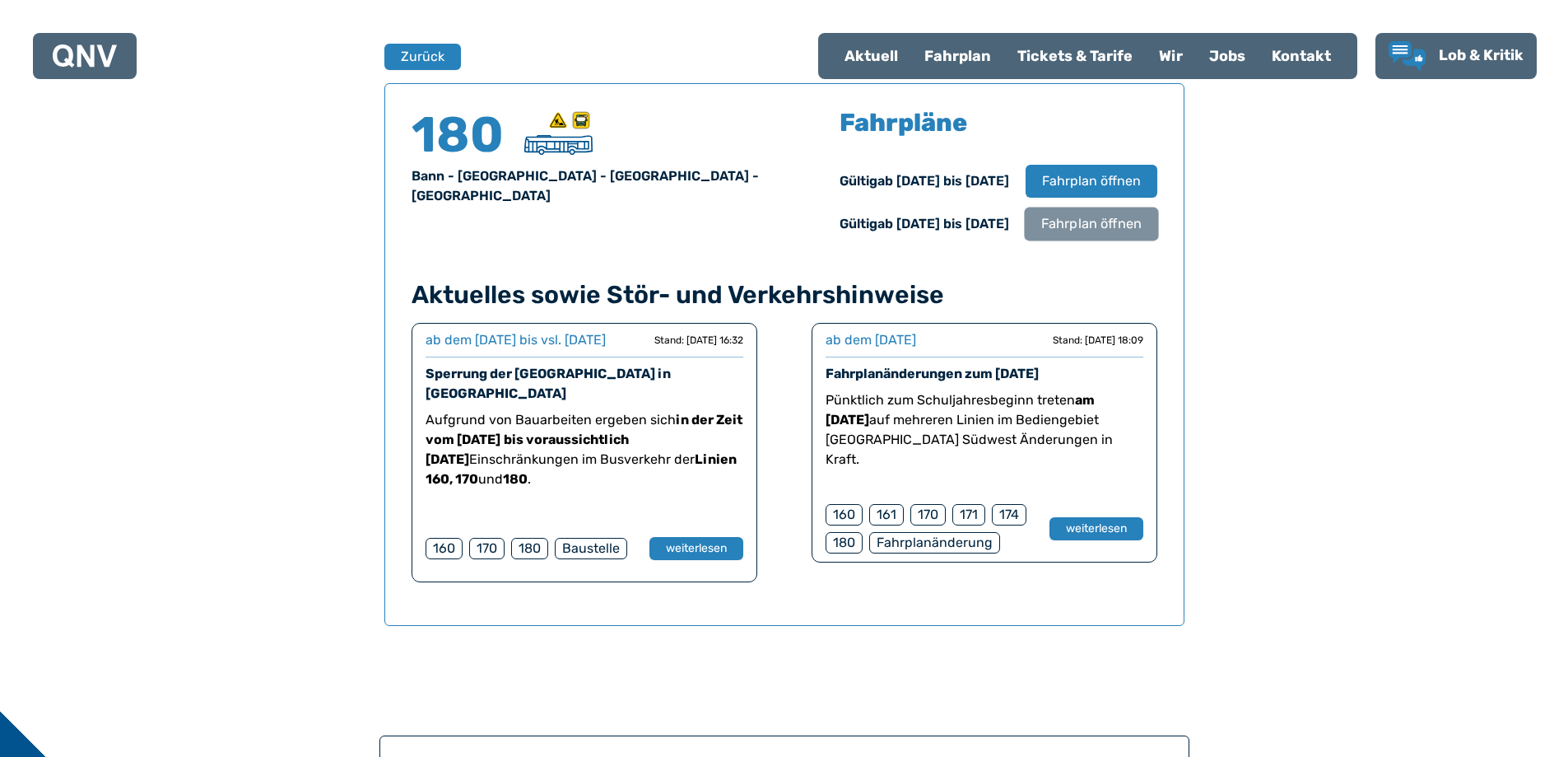
click at [1083, 225] on span "Fahrplan öffnen" at bounding box center [1091, 225] width 101 height 20
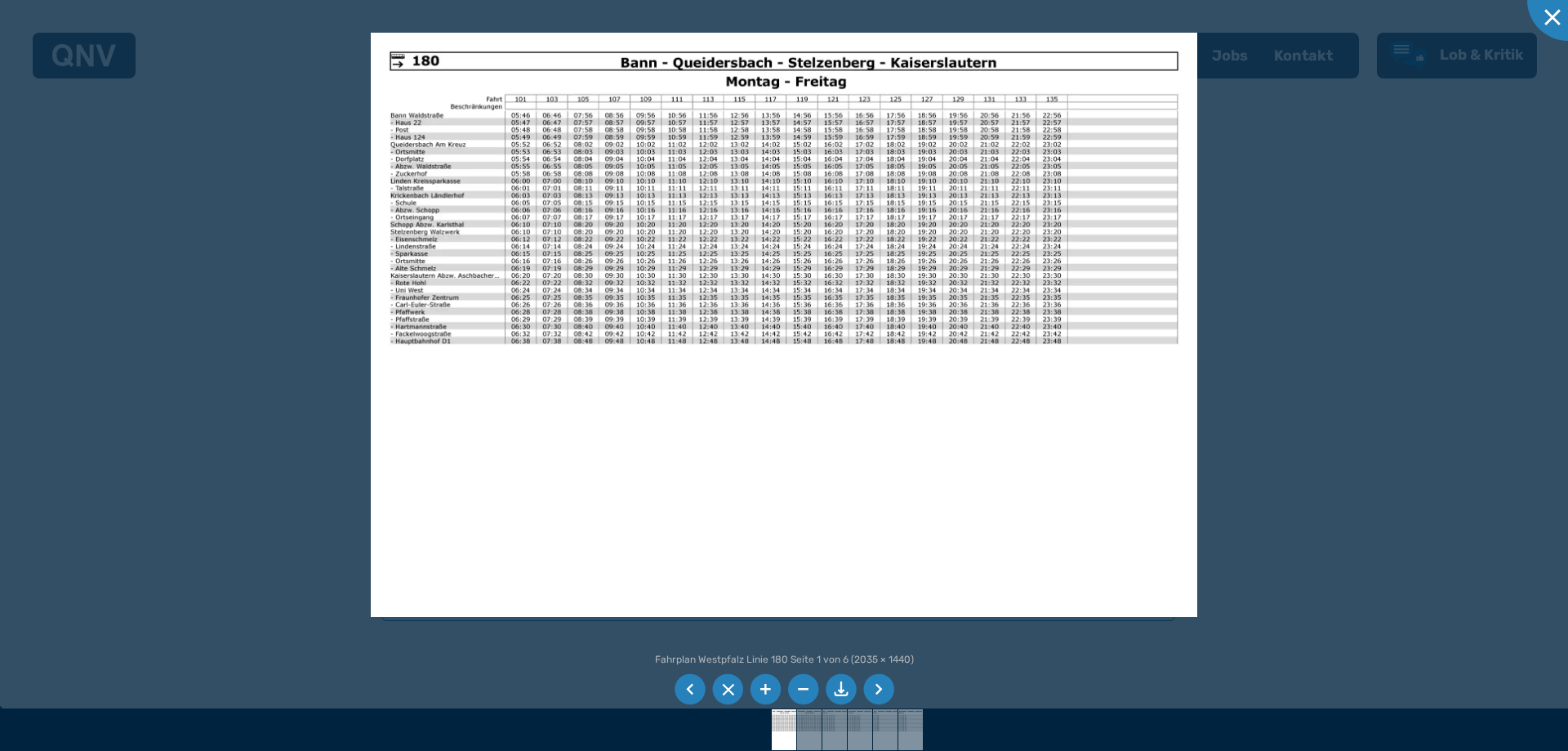
click at [874, 689] on li at bounding box center [879, 689] width 31 height 31
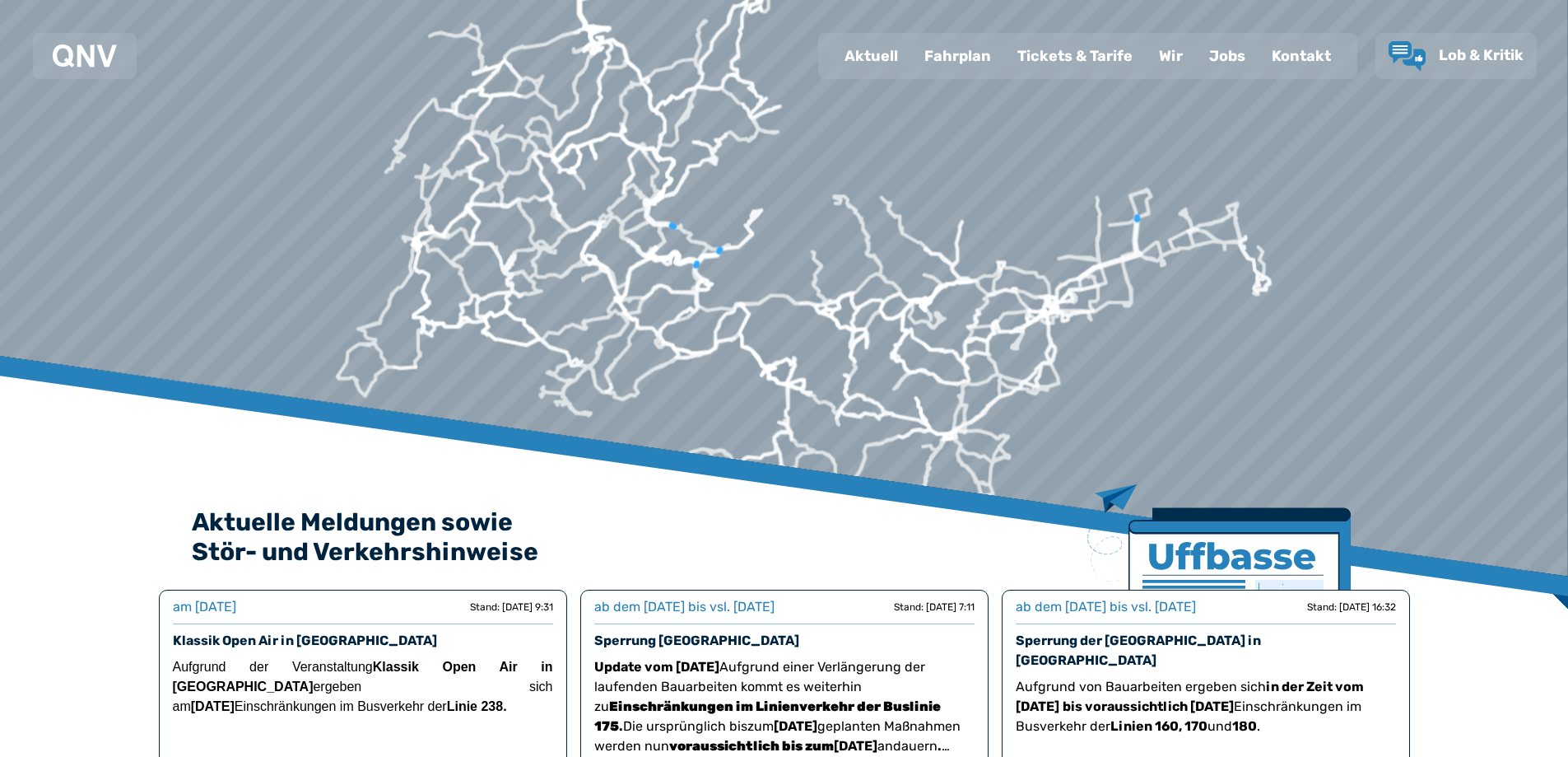
click at [871, 64] on font "Aktuell" at bounding box center [872, 56] width 53 height 18
select select "*"
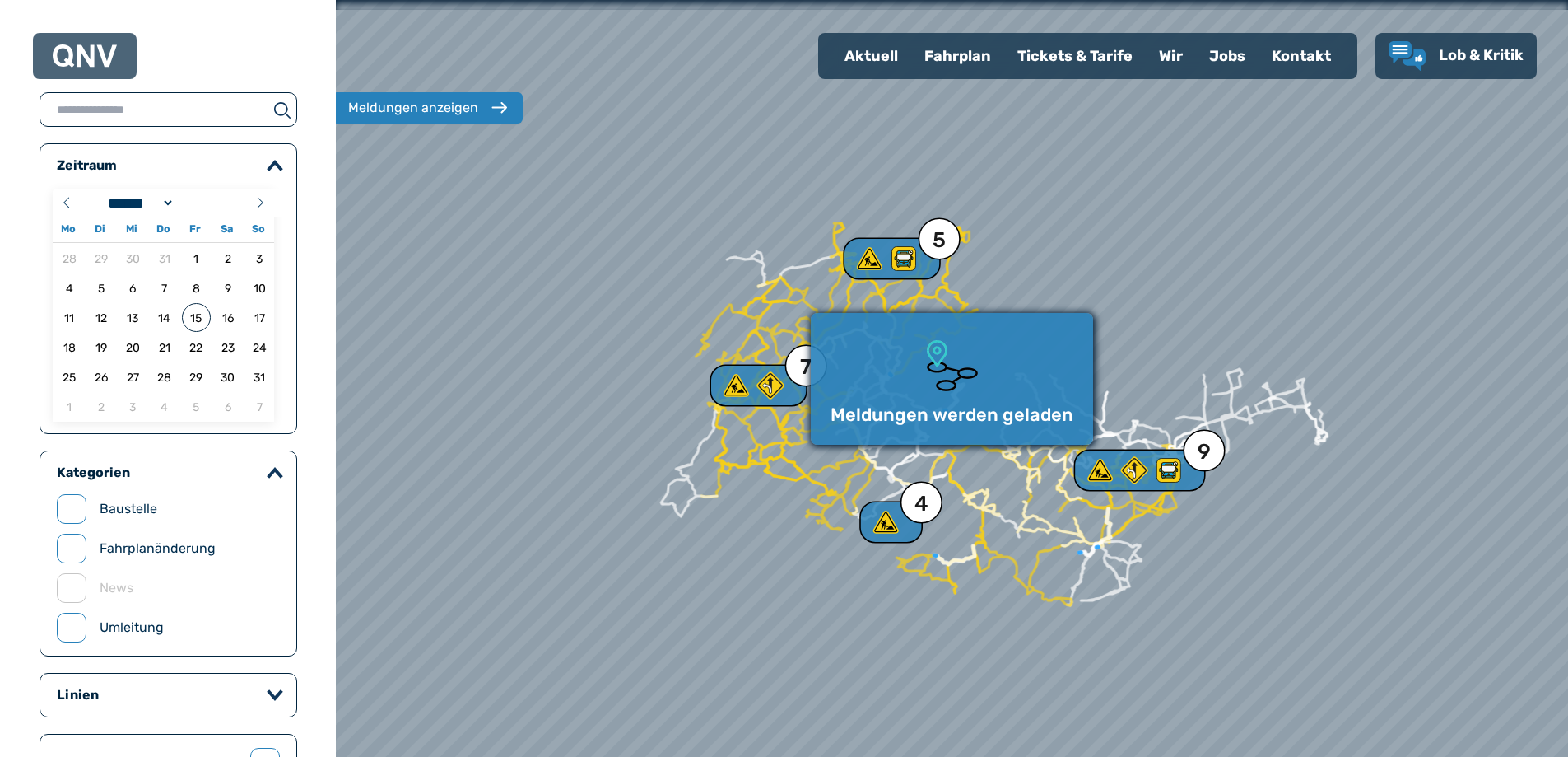
click at [969, 63] on font "Fahrplan" at bounding box center [958, 56] width 67 height 18
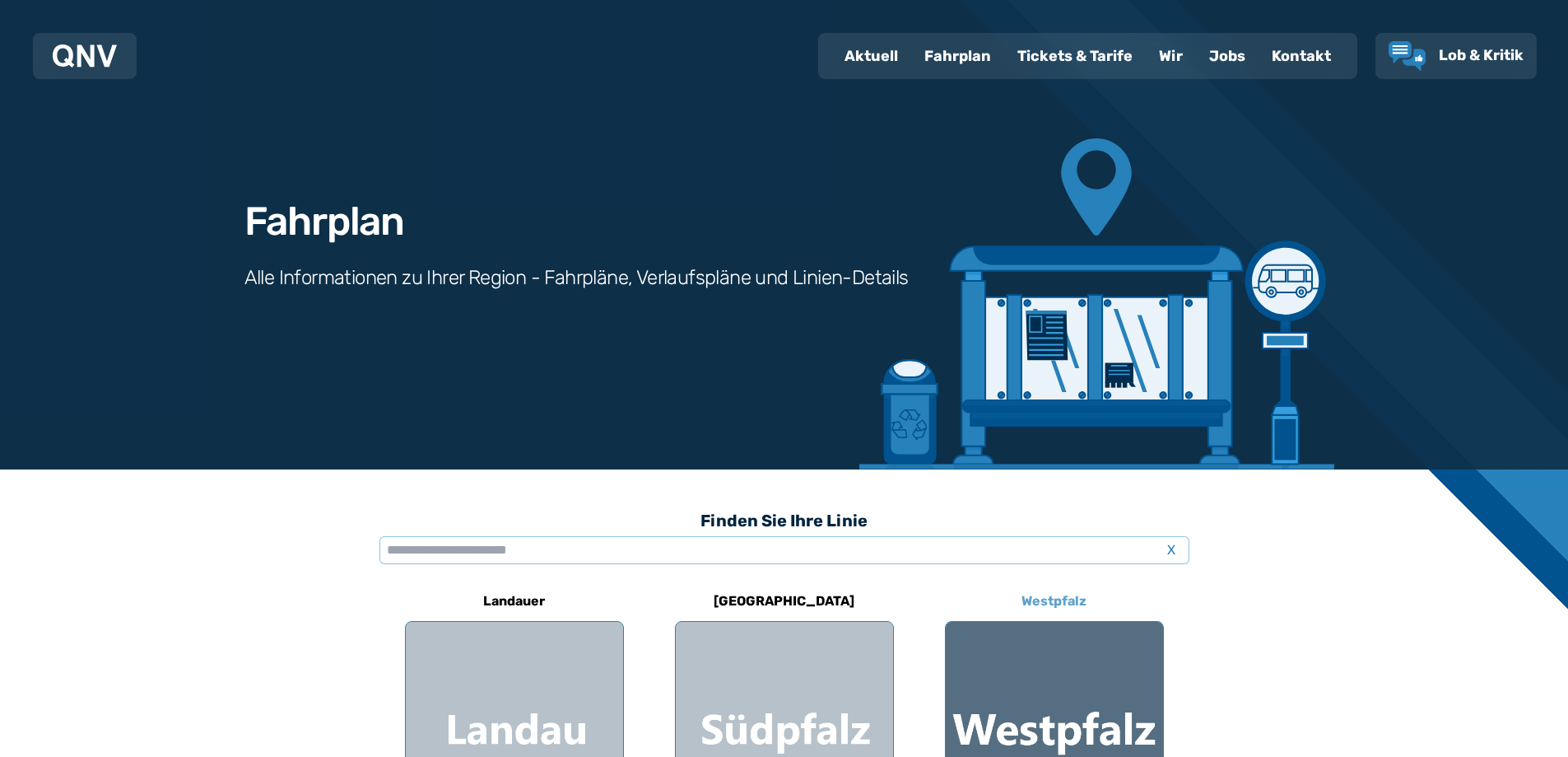
click at [1029, 679] on div at bounding box center [1054, 730] width 217 height 217
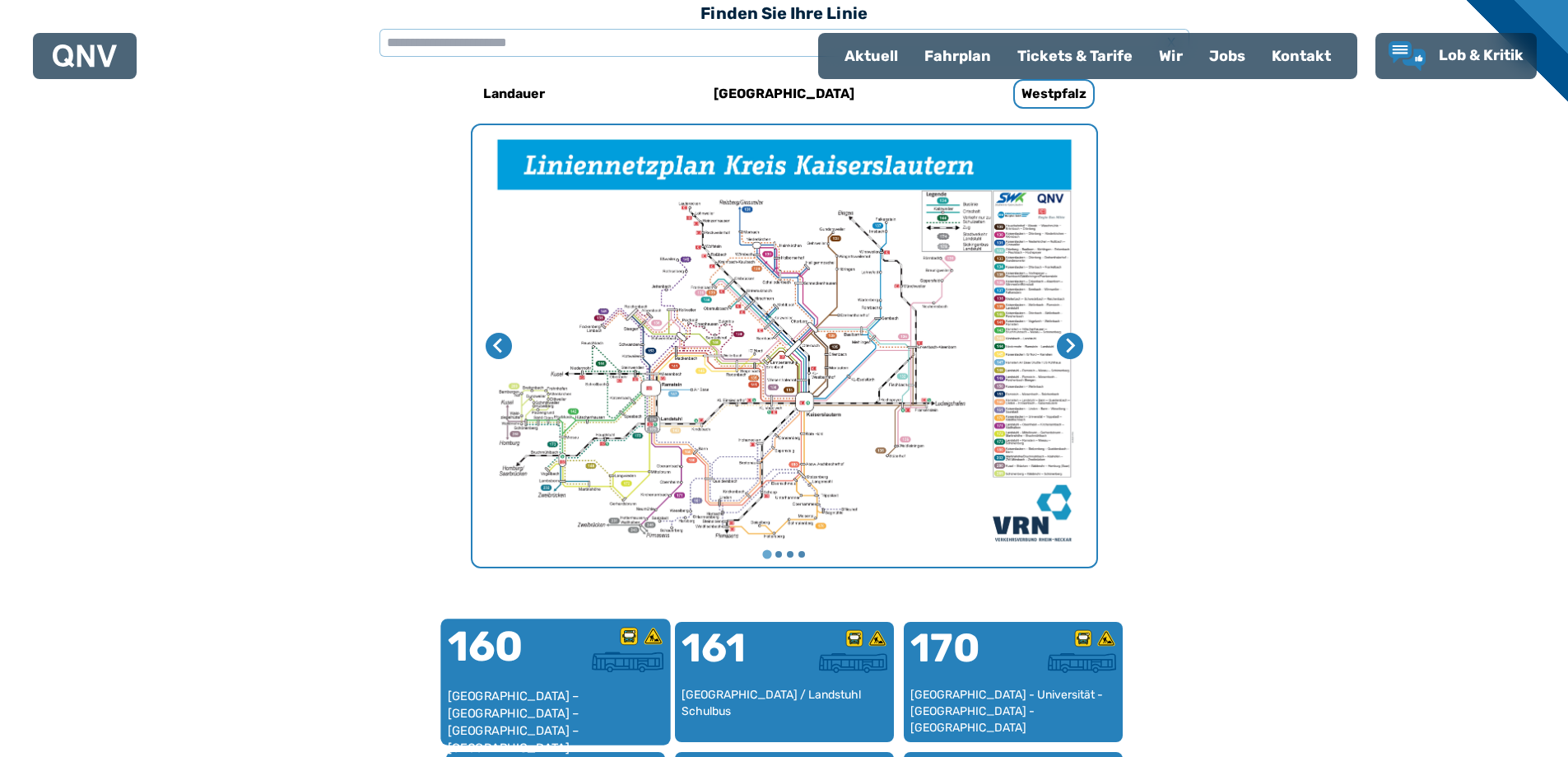
click at [579, 688] on font "[GEOGRAPHIC_DATA] – [GEOGRAPHIC_DATA] – [GEOGRAPHIC_DATA] – [GEOGRAPHIC_DATA] –…" at bounding box center [513, 739] width 132 height 102
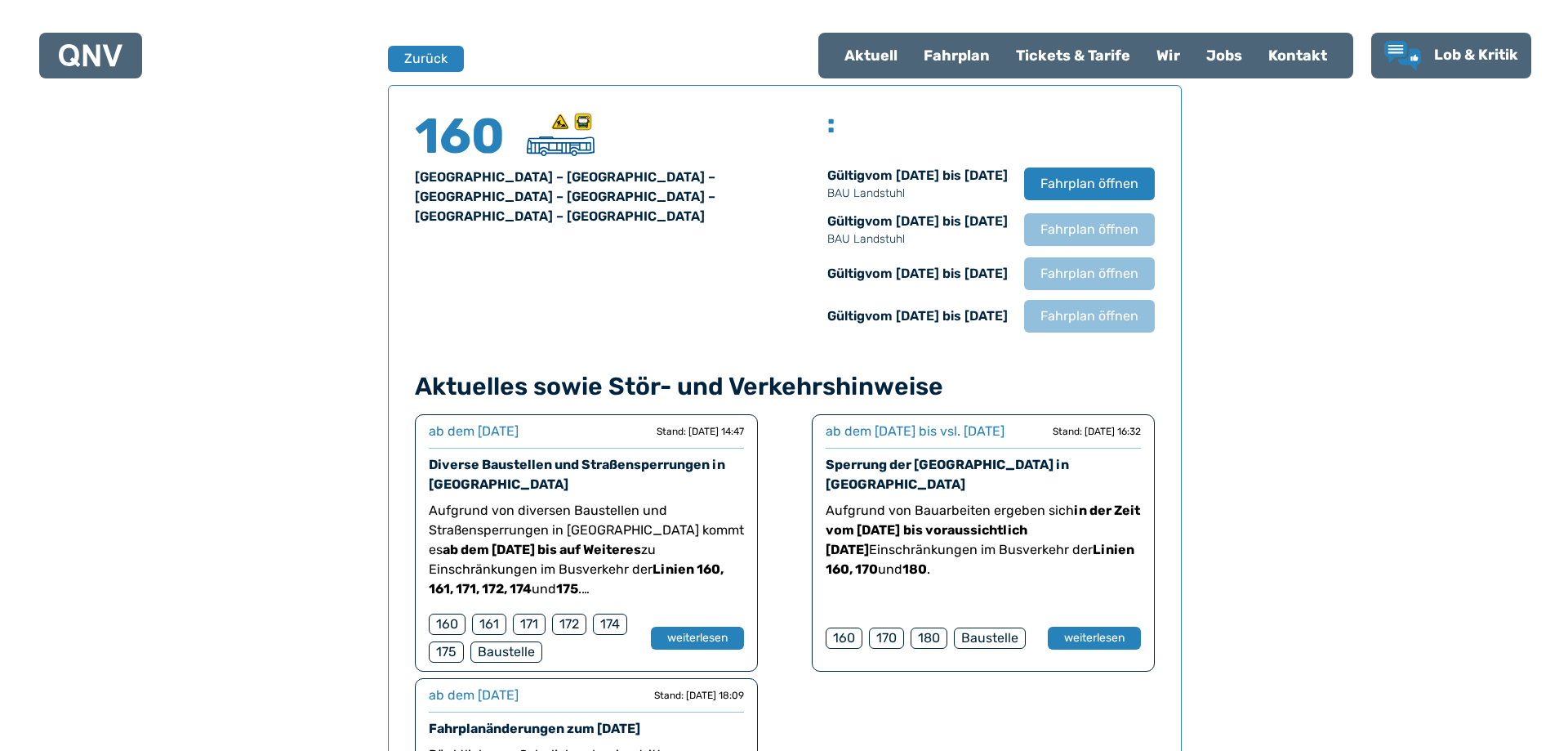
scroll to position [1076, 0]
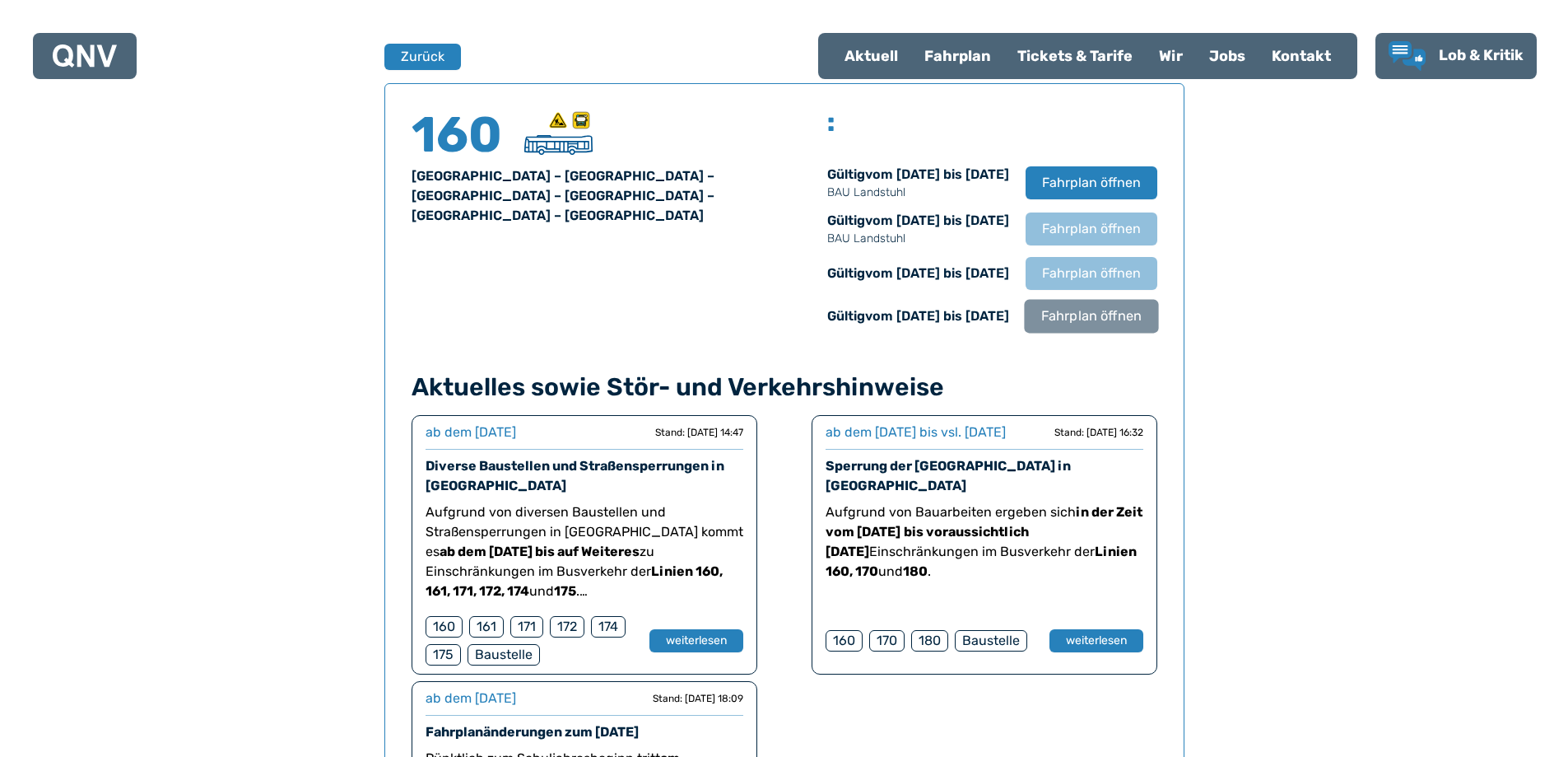
click at [1077, 324] on font "Fahrplan öffnen" at bounding box center [1091, 315] width 101 height 16
